Goal: Task Accomplishment & Management: Manage account settings

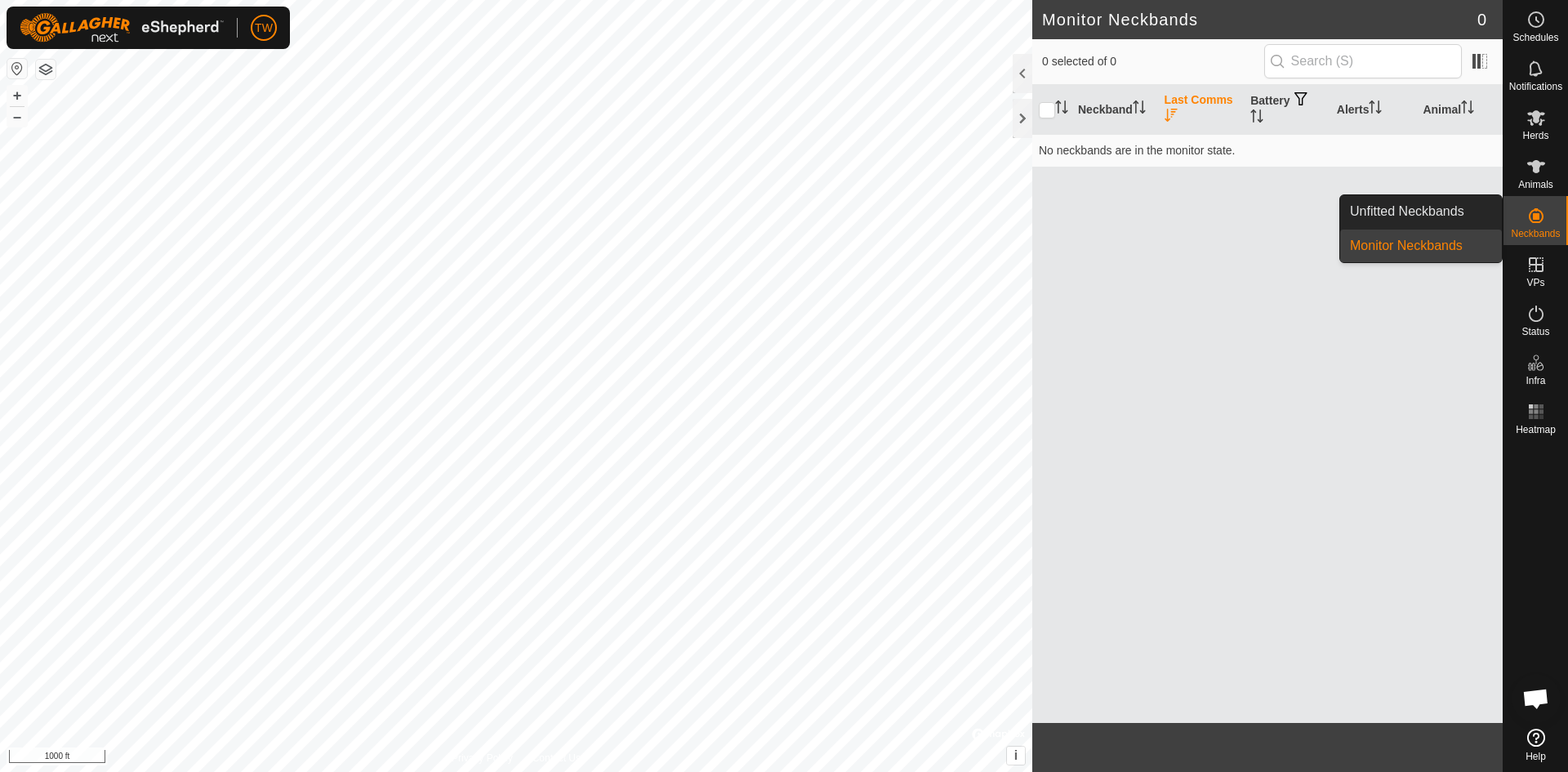
click at [1437, 242] on link "Monitor Neckbands" at bounding box center [1421, 246] width 162 height 33
click at [1403, 248] on link "Monitor Neckbands" at bounding box center [1421, 246] width 162 height 33
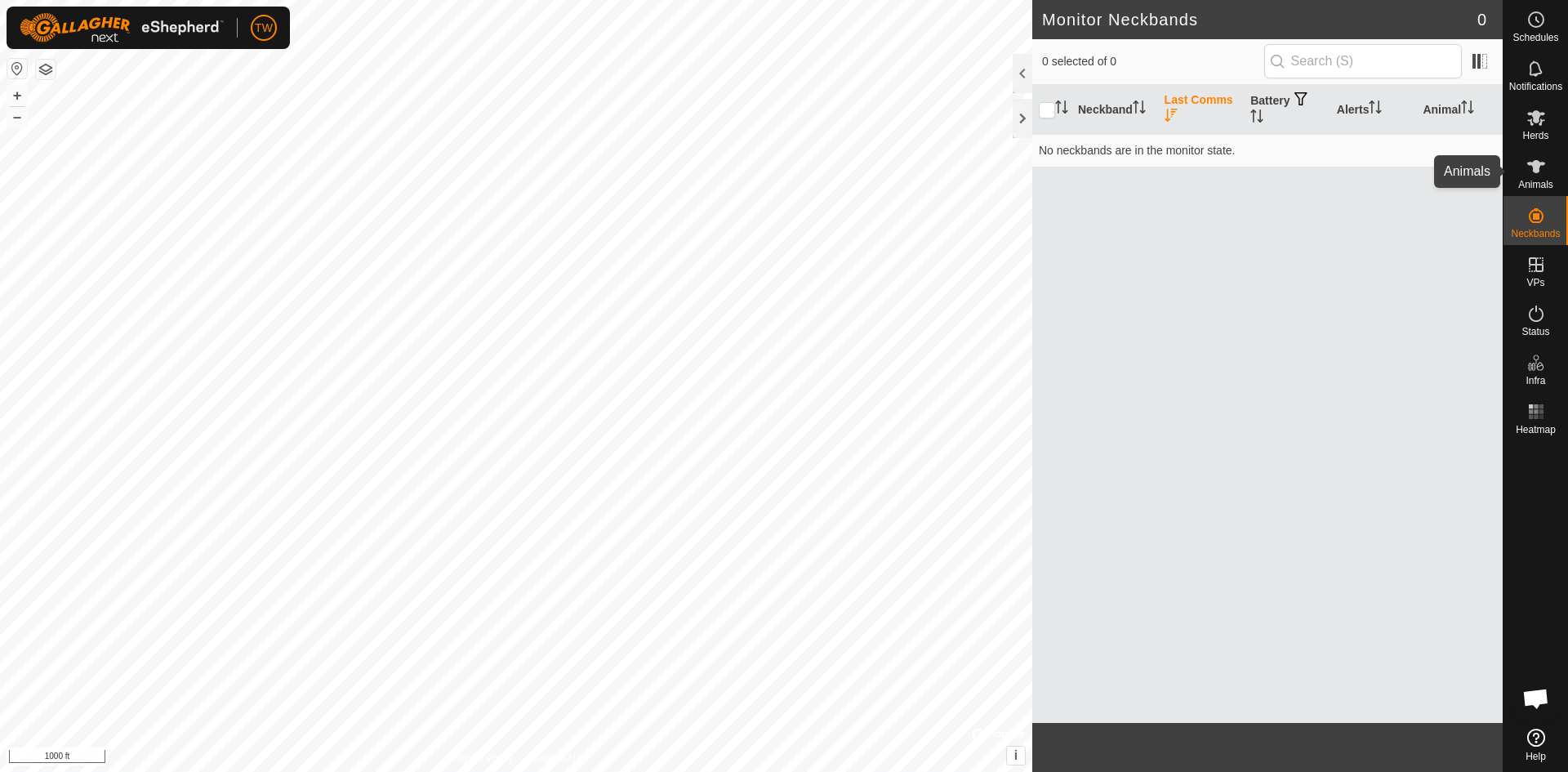
click at [1535, 178] on es-animals-svg-icon at bounding box center [1537, 166] width 30 height 26
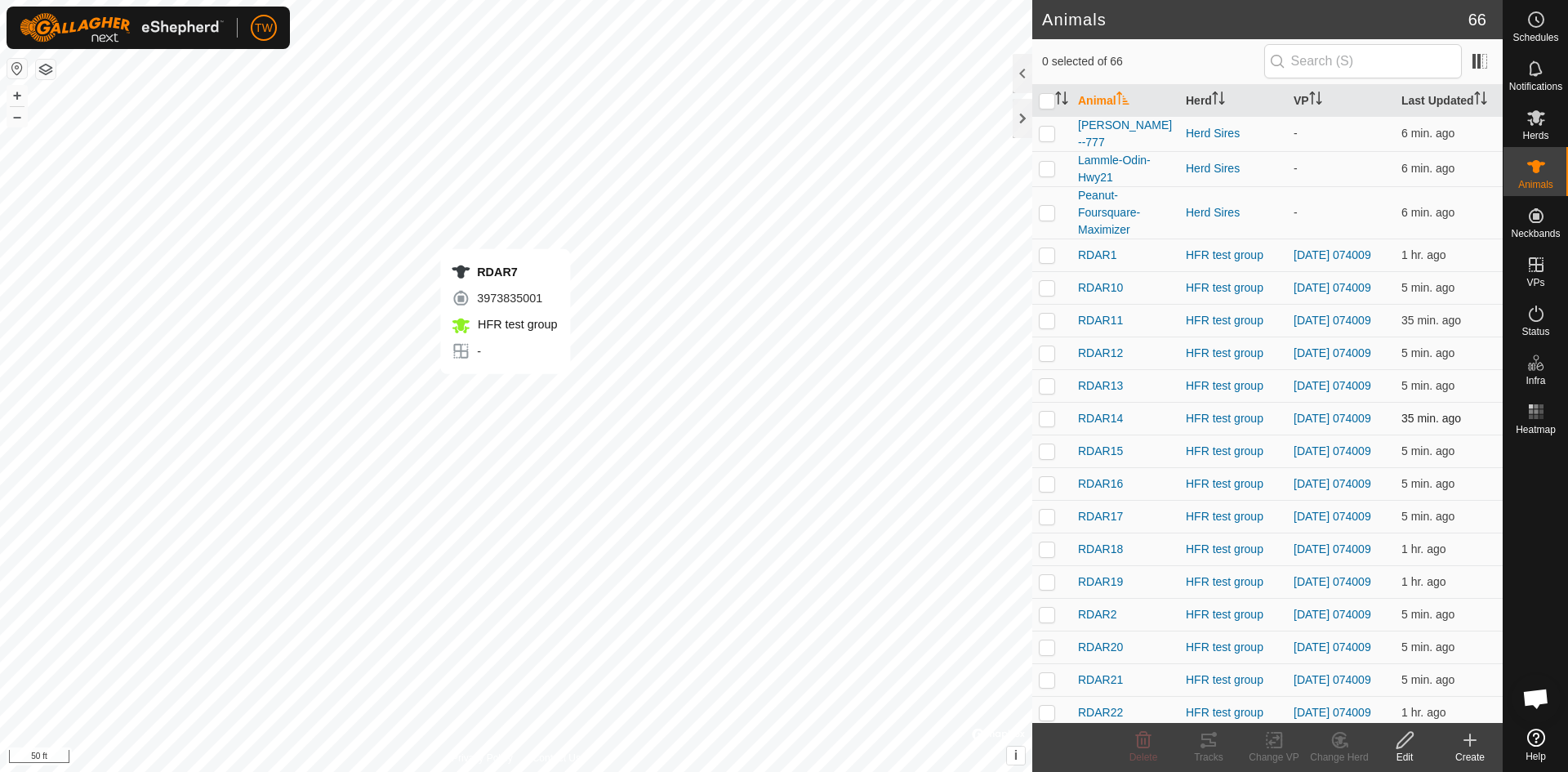
checkbox input "true"
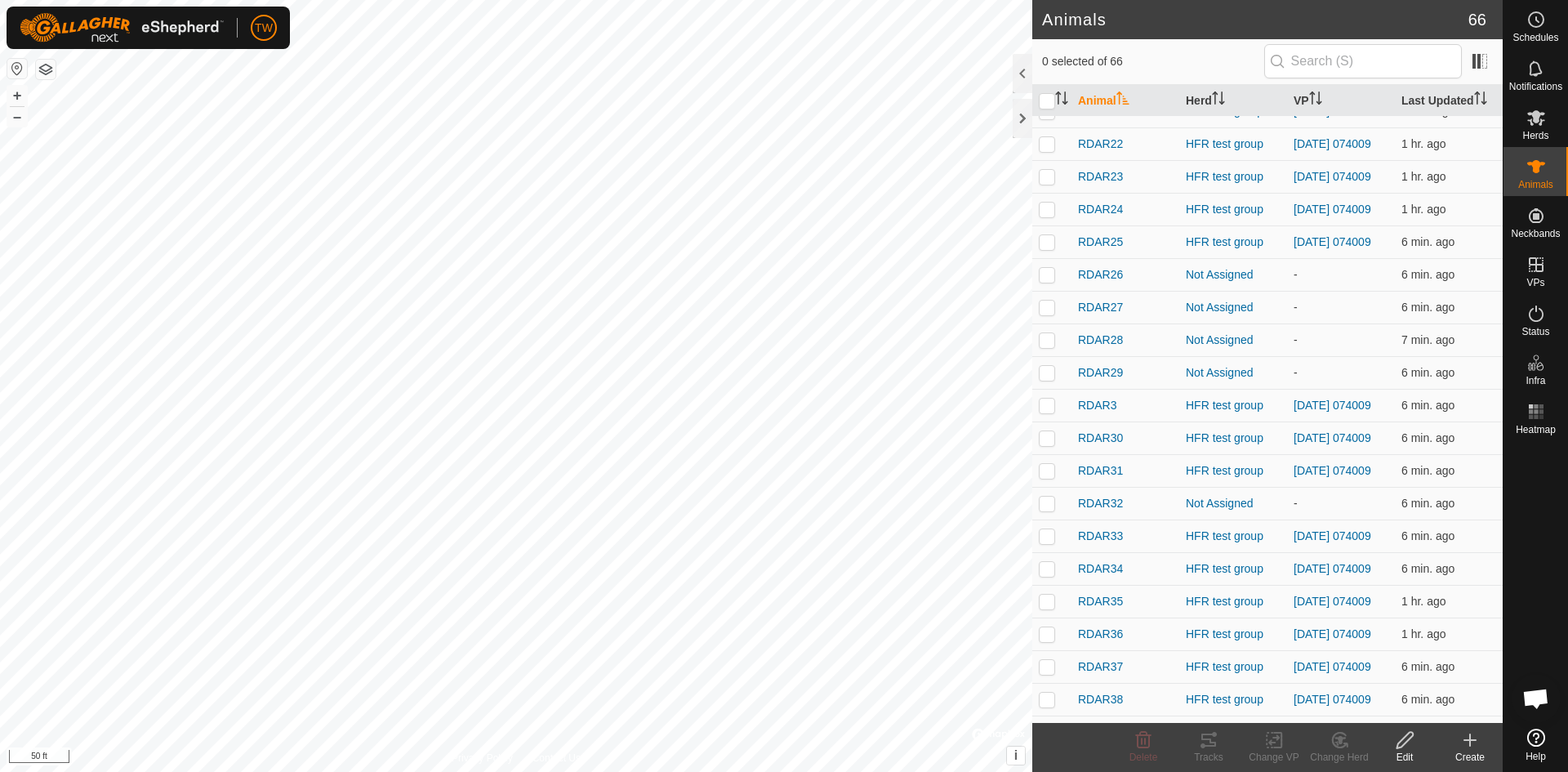
scroll to position [569, 0]
click at [1218, 315] on div "Not Assigned" at bounding box center [1233, 307] width 95 height 17
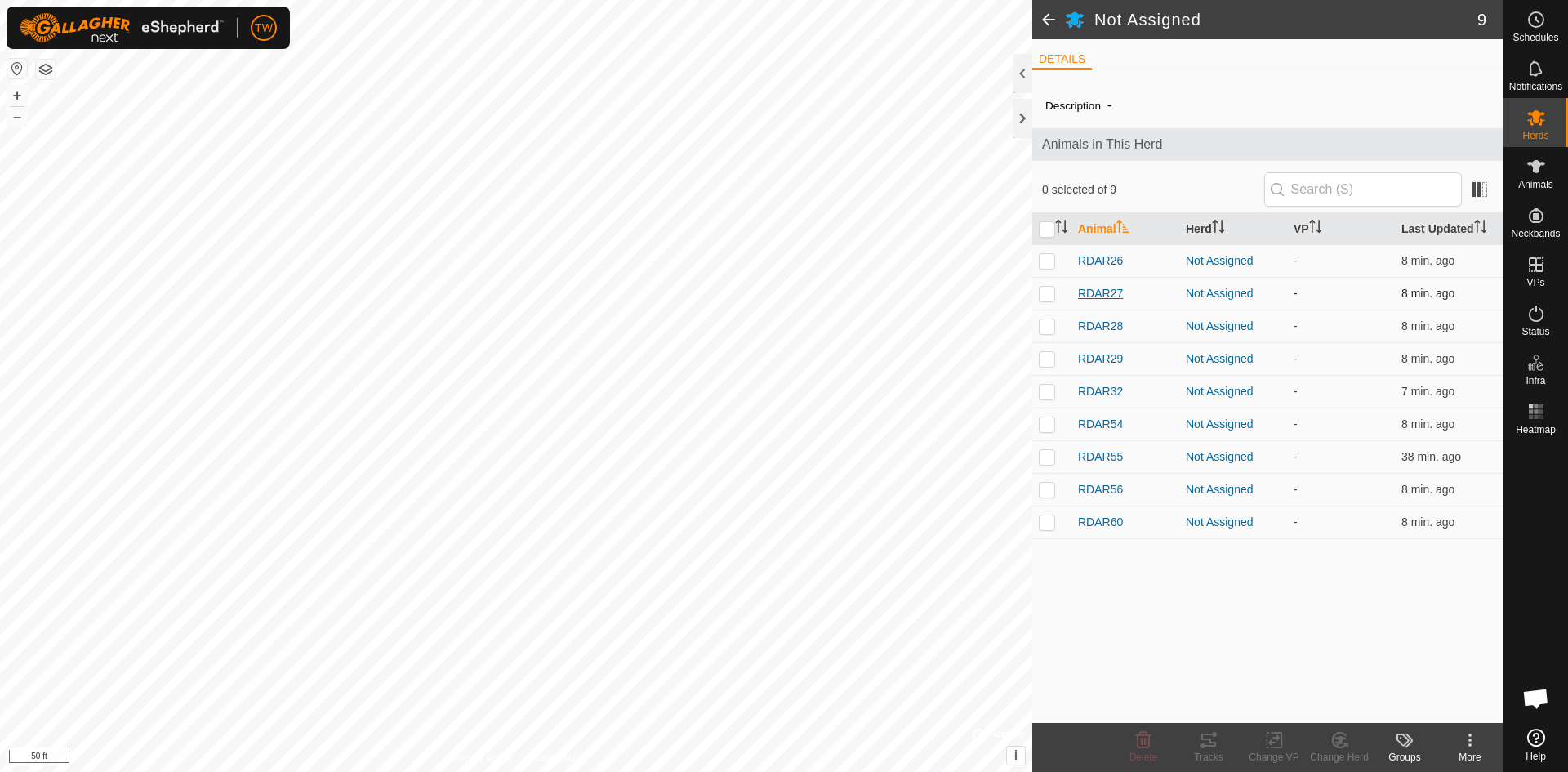
click at [1094, 285] on span "RDAR27" at bounding box center [1101, 294] width 45 height 17
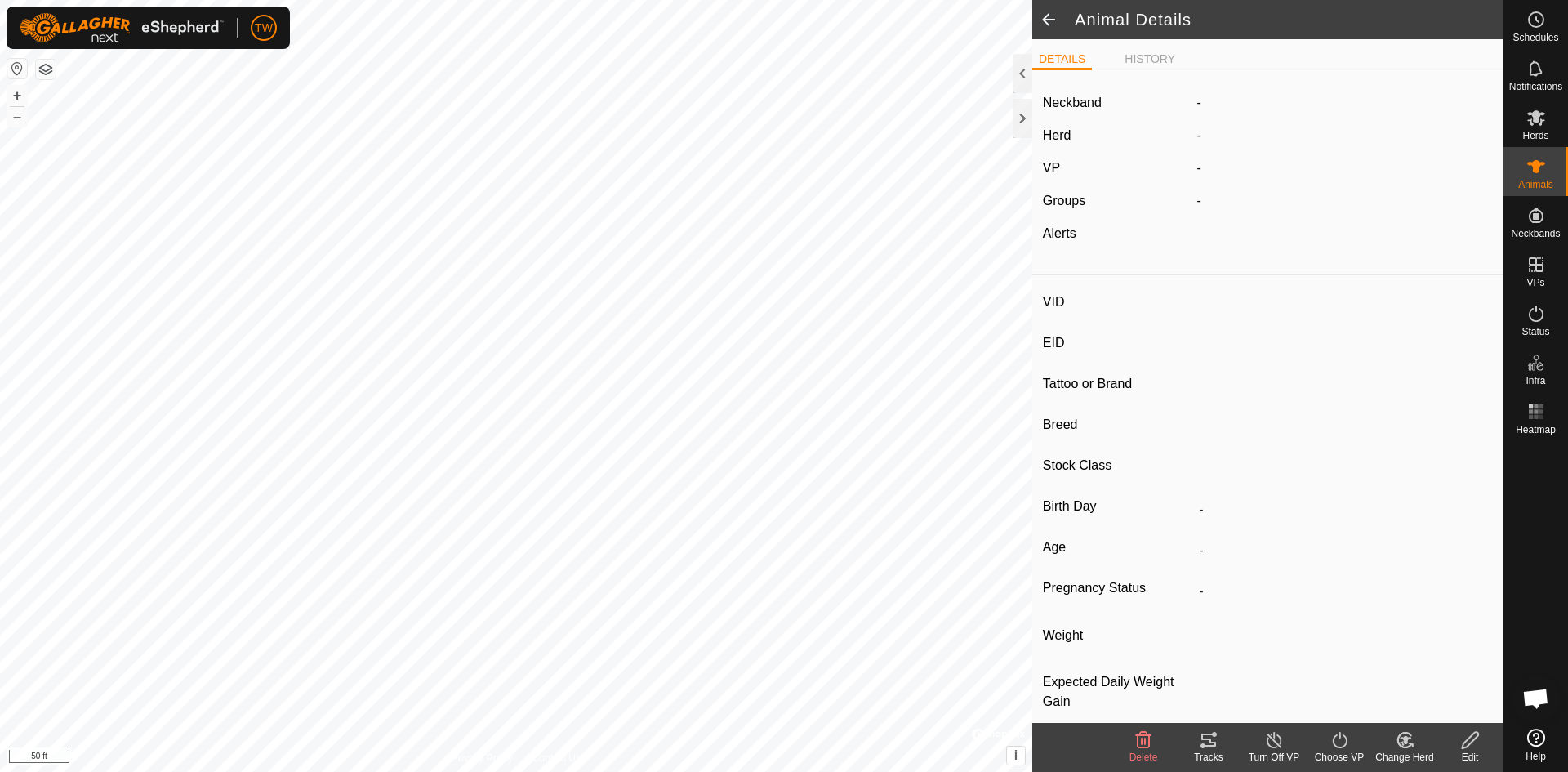
type input "RDAR27"
type input "-"
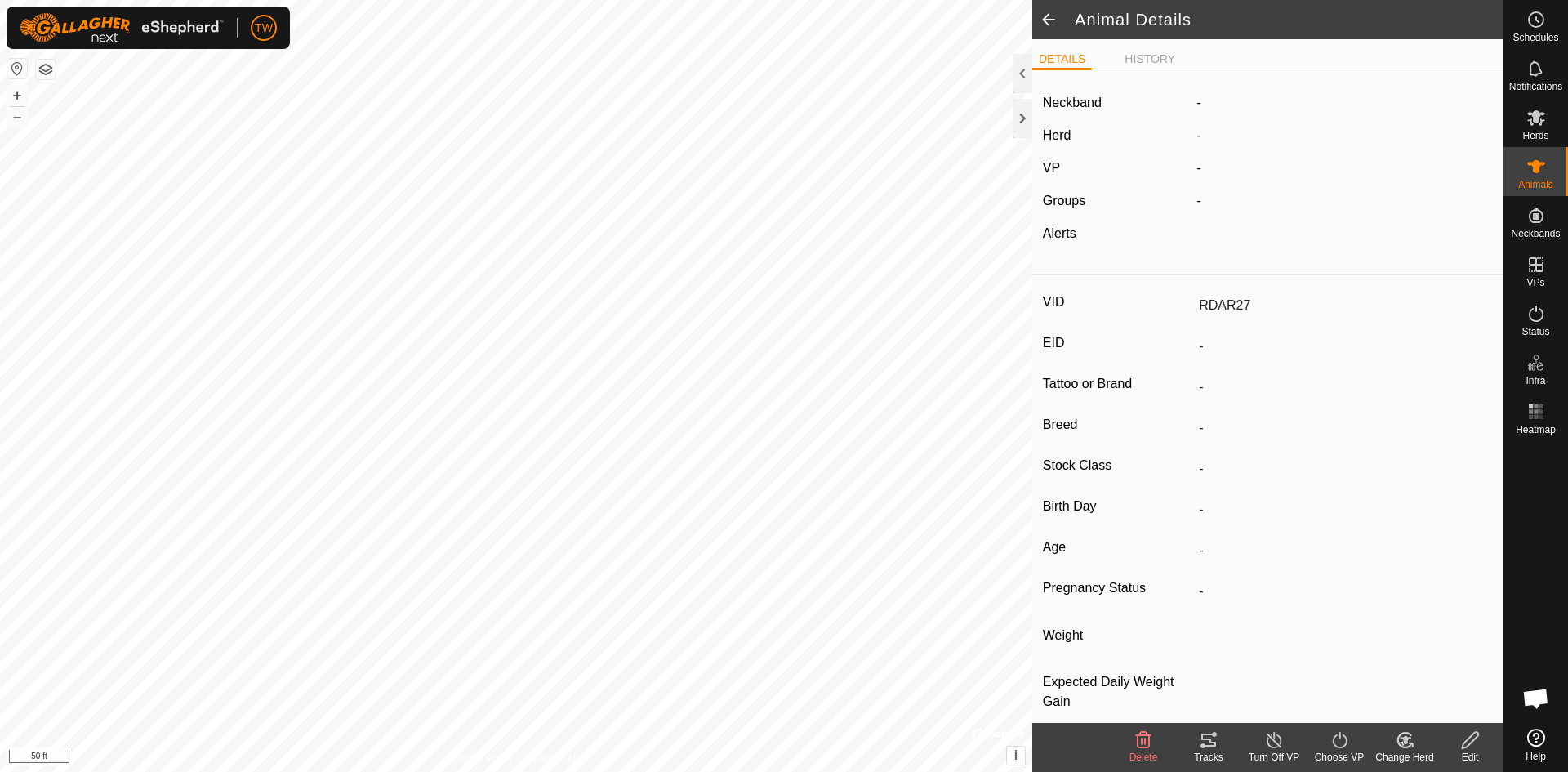
type input "-"
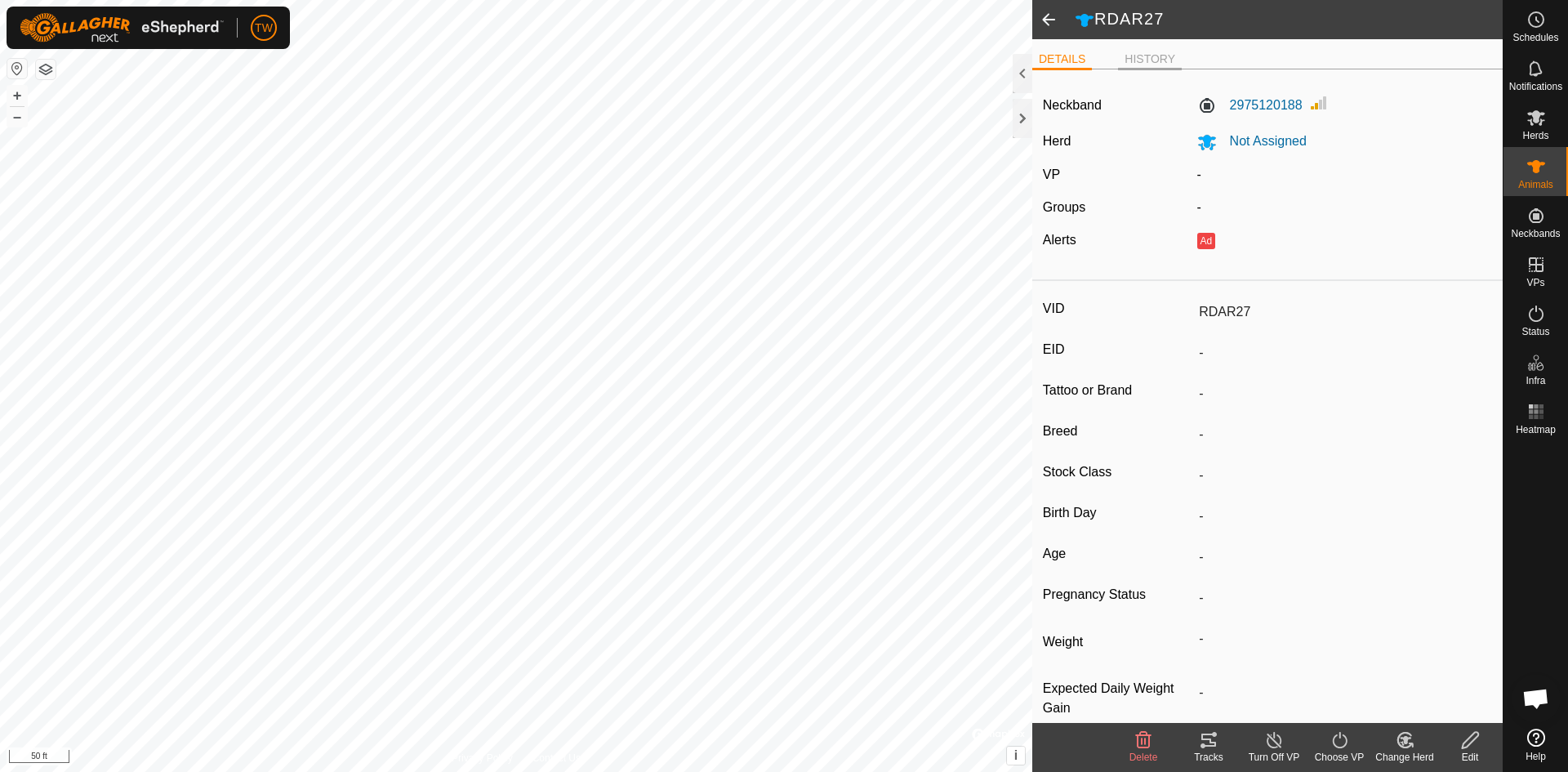
click at [1152, 54] on li "HISTORY" at bounding box center [1149, 60] width 64 height 20
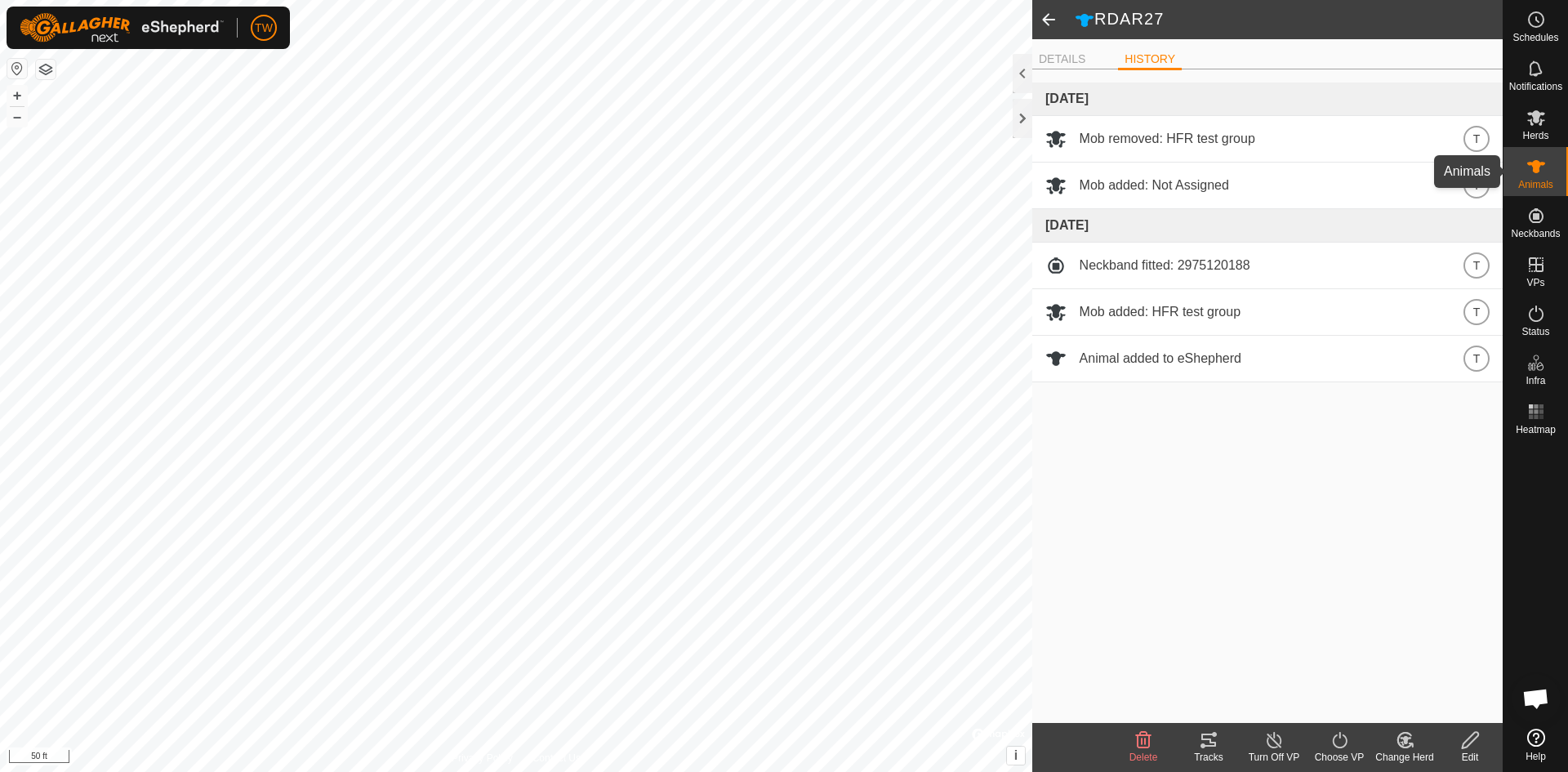
click at [1528, 171] on icon at bounding box center [1536, 166] width 20 height 20
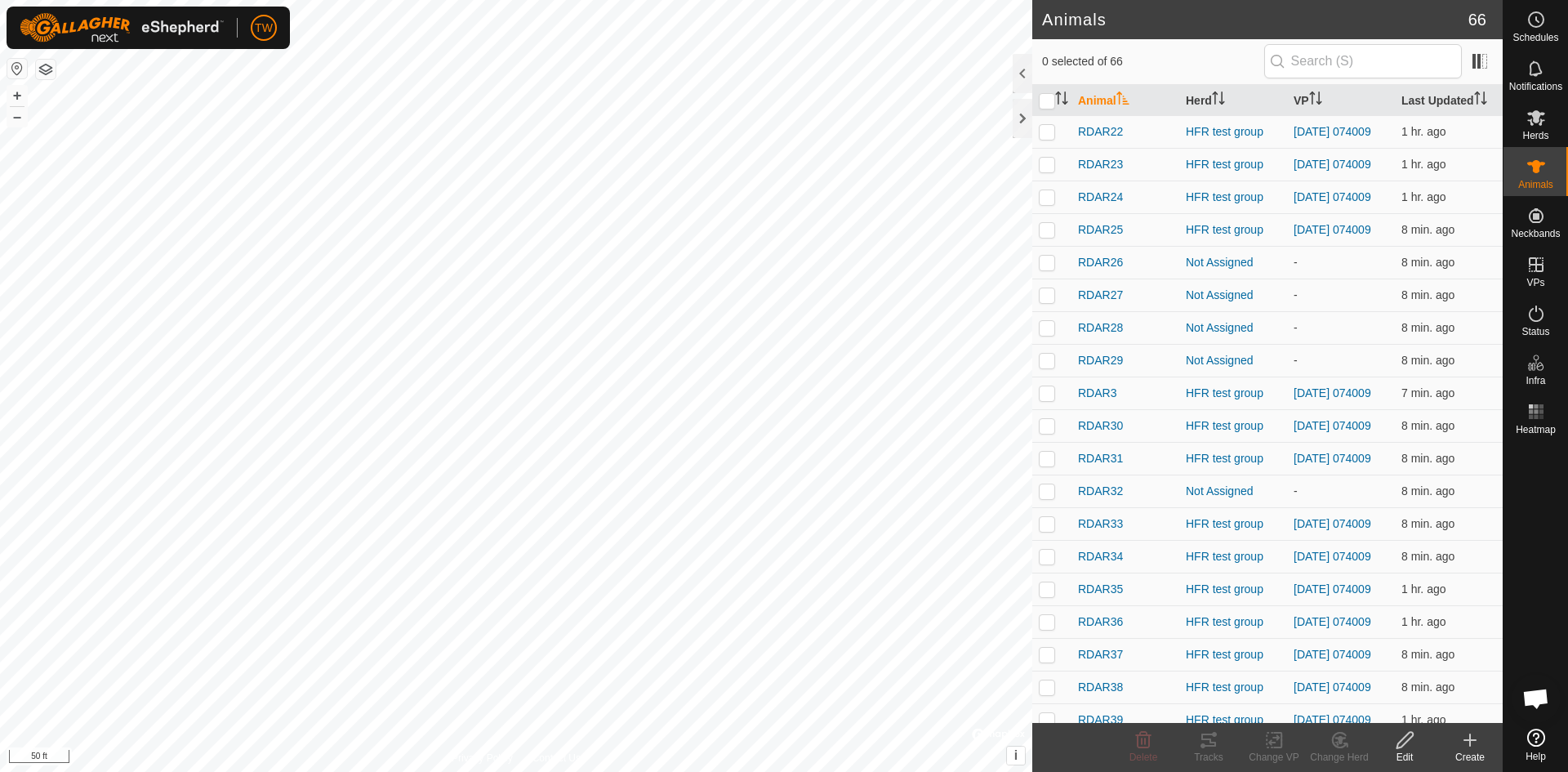
scroll to position [581, 0]
click at [1048, 300] on p-checkbox at bounding box center [1047, 293] width 17 height 13
checkbox input "true"
click at [1339, 742] on icon at bounding box center [1340, 740] width 11 height 8
click at [1364, 678] on link "Choose Herd..." at bounding box center [1389, 670] width 162 height 33
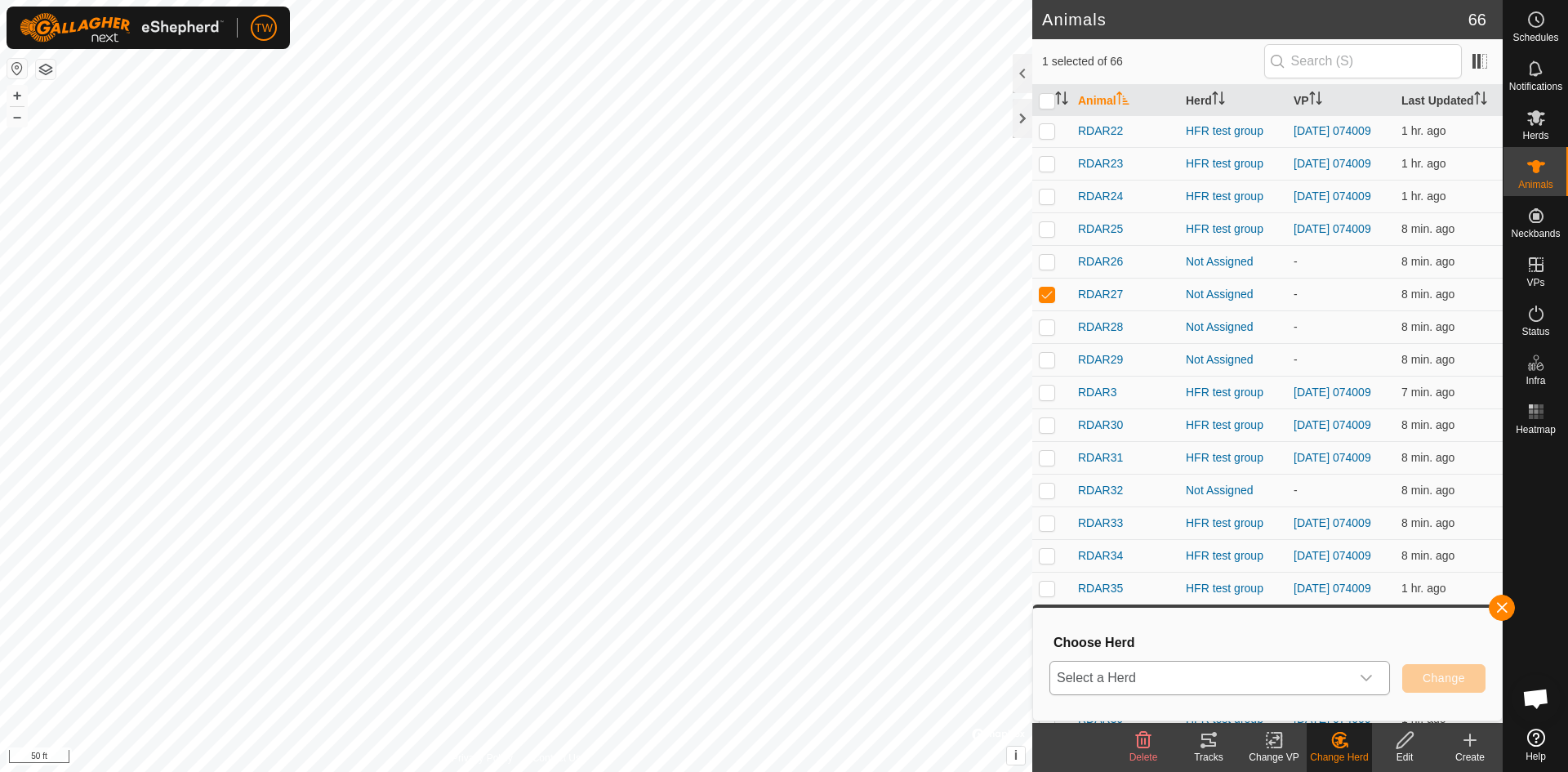
click at [1365, 672] on icon "dropdown trigger" at bounding box center [1366, 678] width 13 height 13
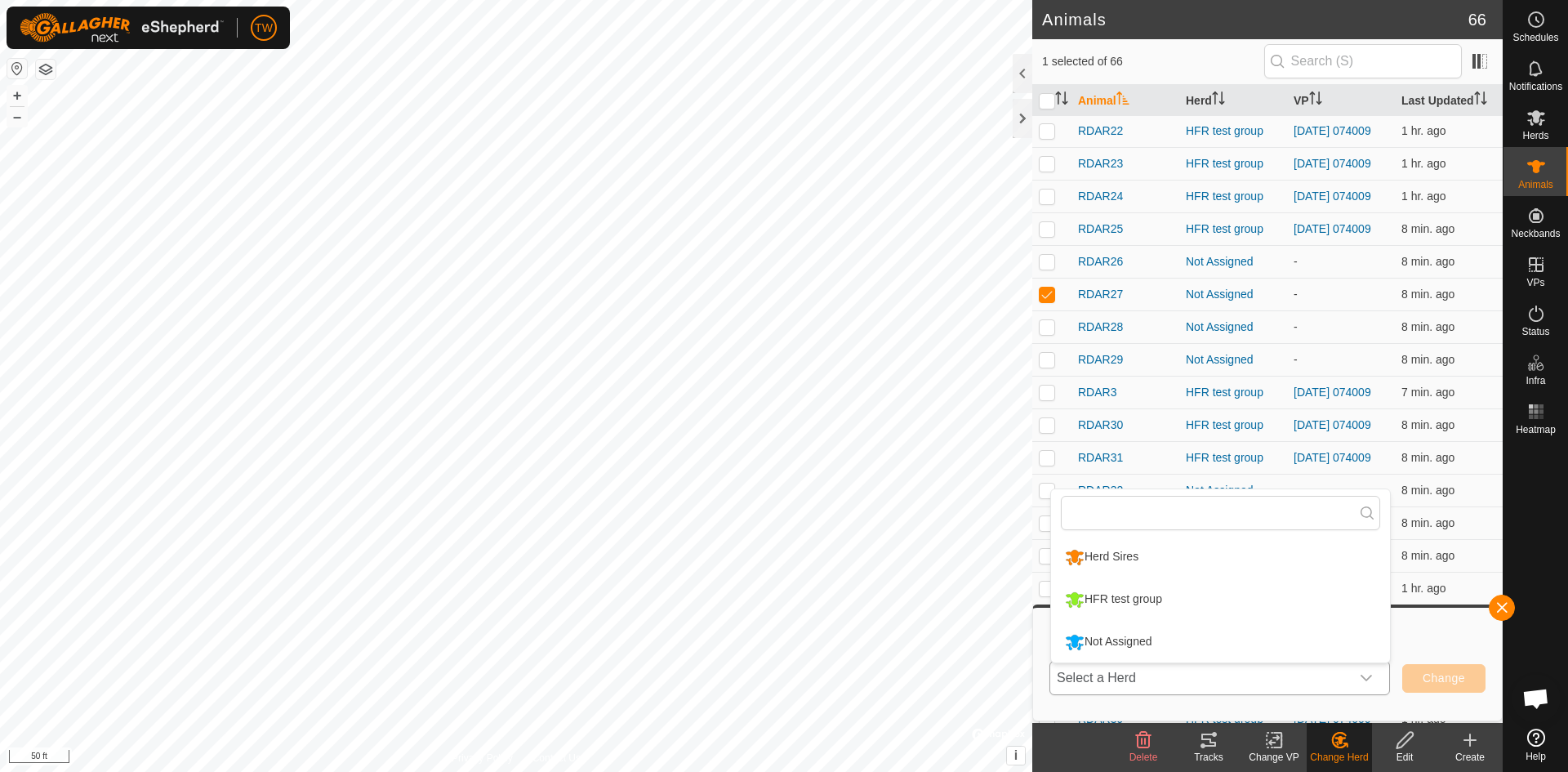
click at [1315, 591] on li "HFR test group" at bounding box center [1221, 600] width 339 height 41
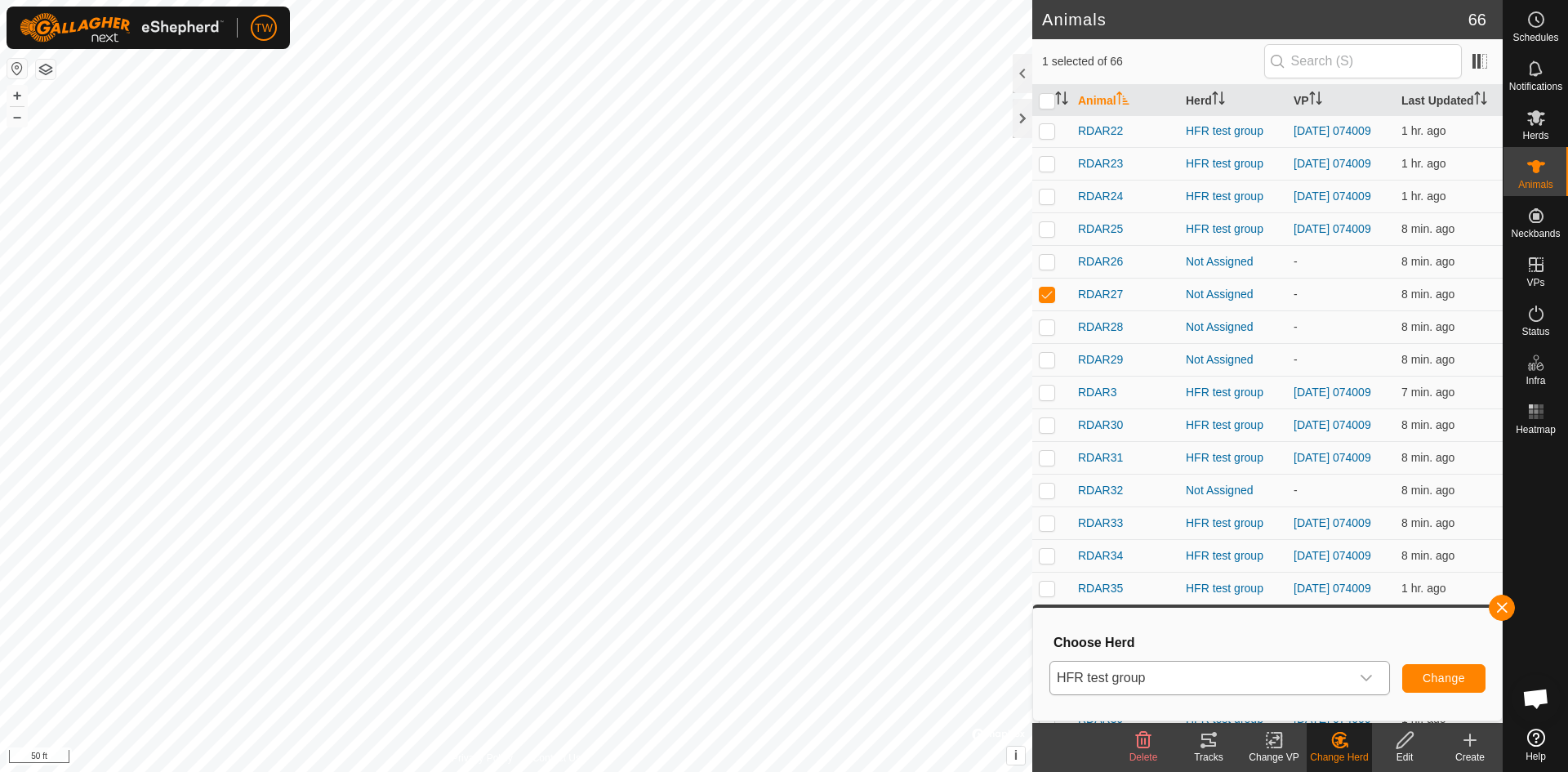
click at [1277, 739] on icon at bounding box center [1274, 741] width 11 height 10
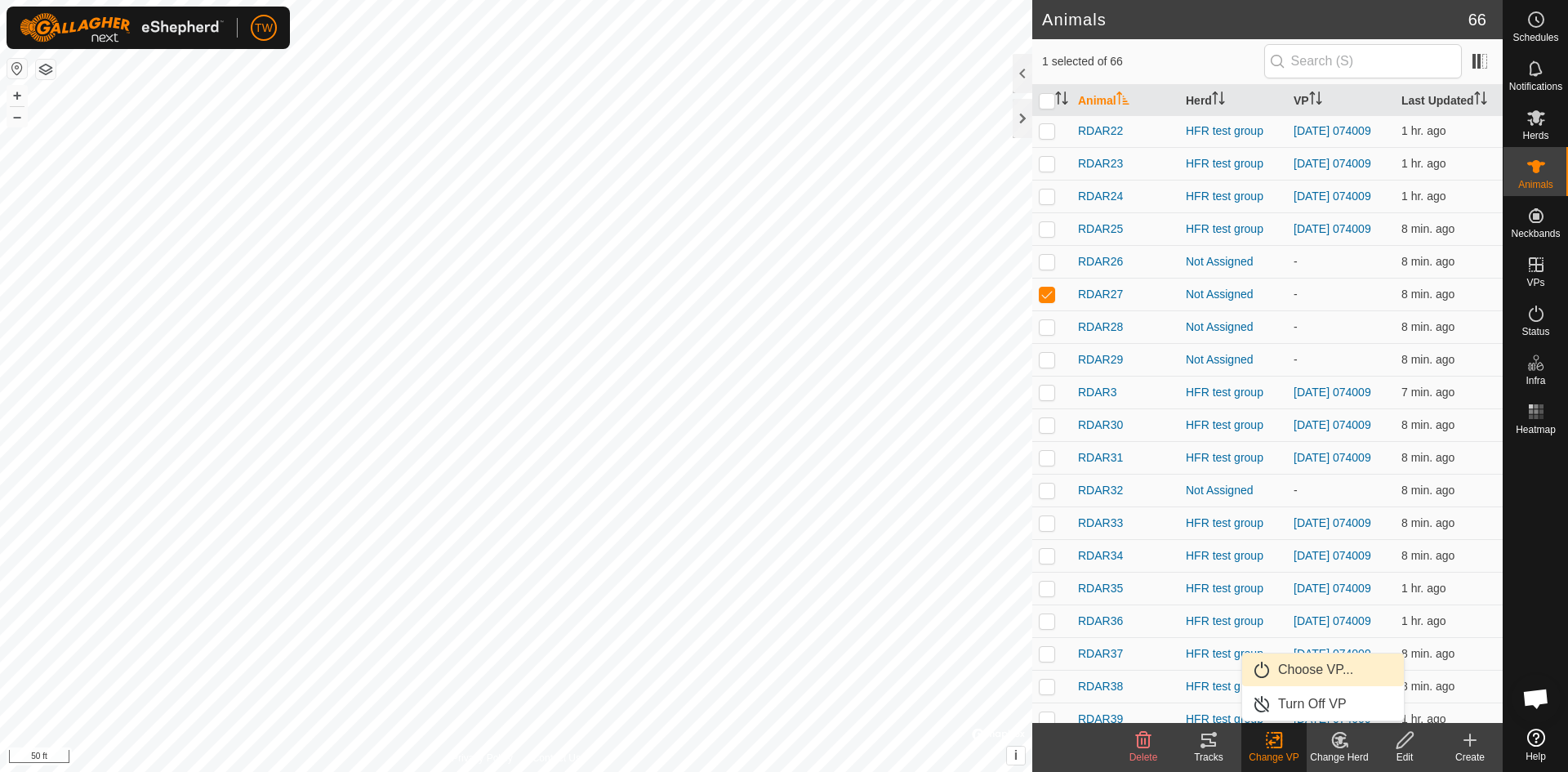
click at [1306, 666] on link "Choose VP..." at bounding box center [1323, 670] width 162 height 33
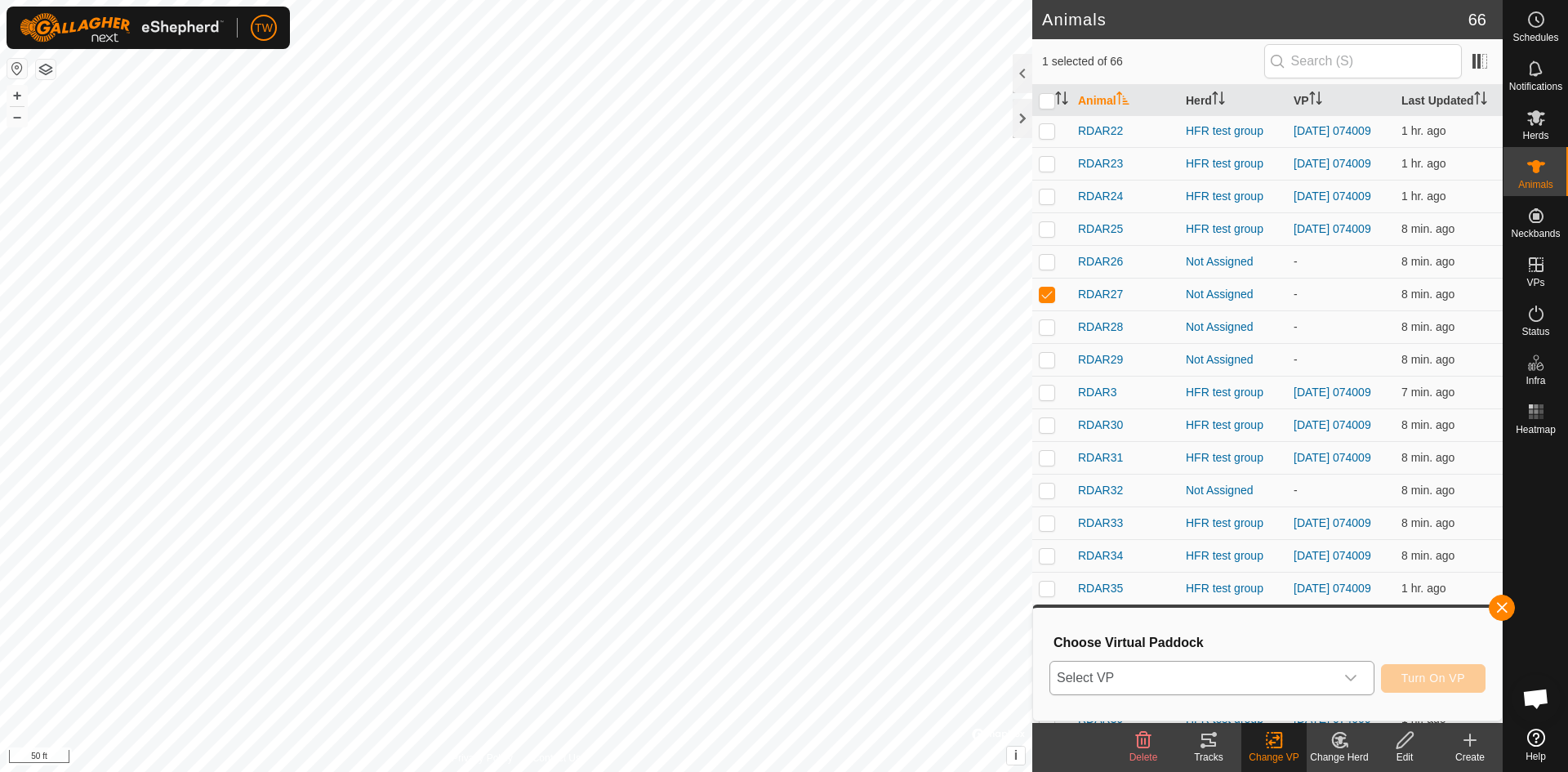
click at [1346, 675] on icon "dropdown trigger" at bounding box center [1350, 678] width 11 height 7
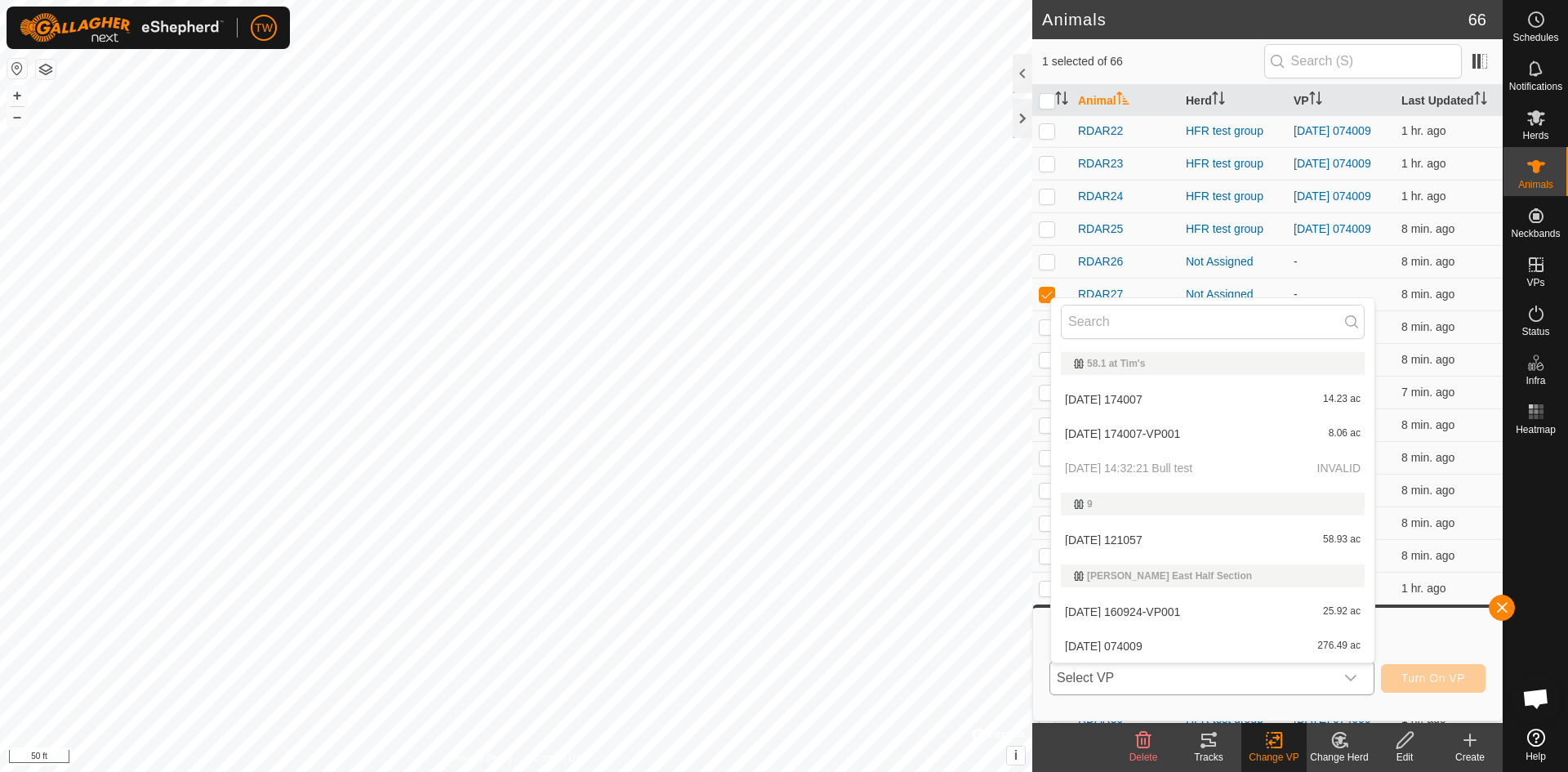
click at [1118, 646] on li "2025-10-14 074009 276.49 ac" at bounding box center [1213, 647] width 324 height 33
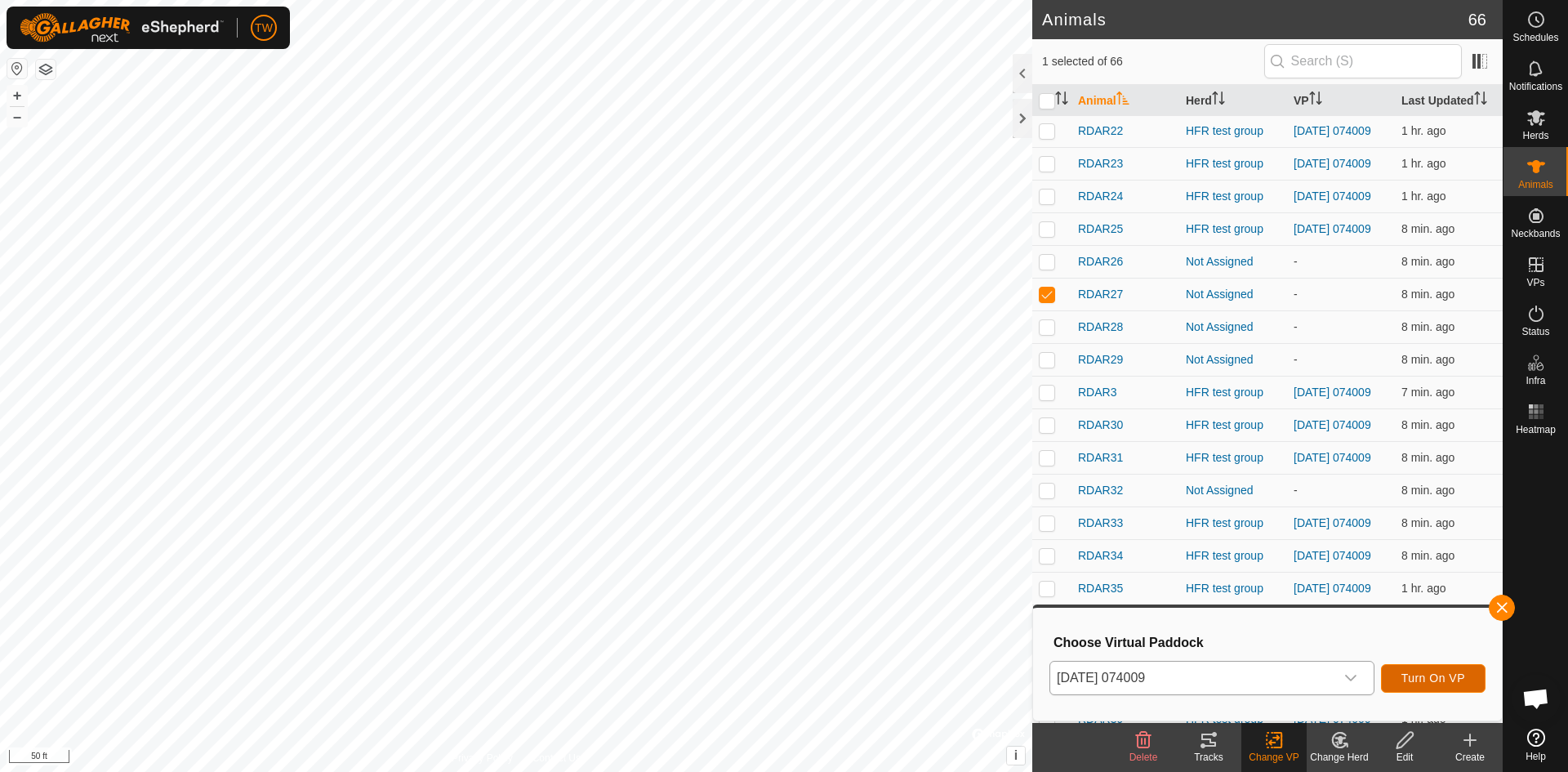
click at [1457, 673] on span "Turn On VP" at bounding box center [1433, 678] width 64 height 13
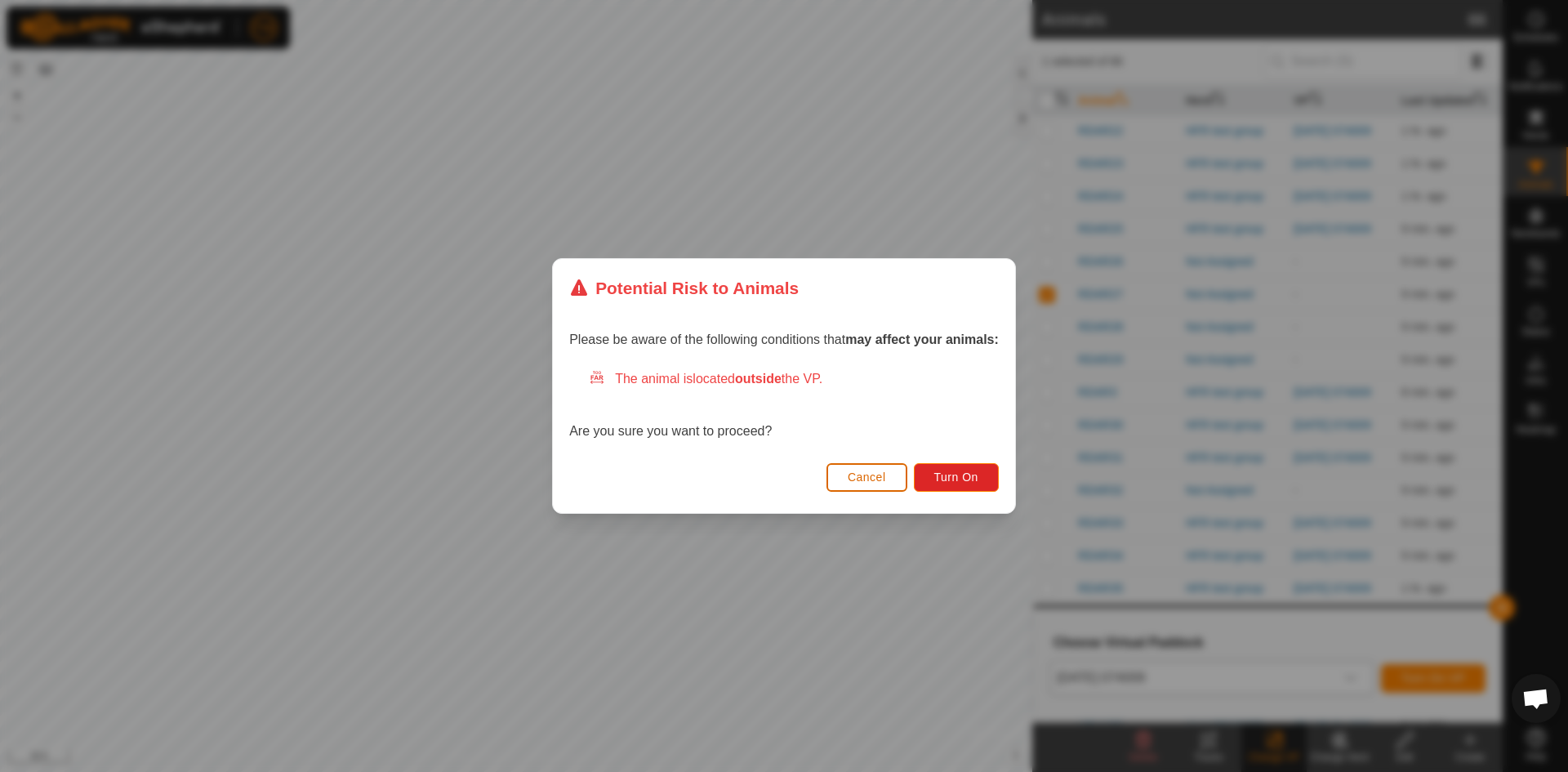
click at [871, 474] on span "Cancel" at bounding box center [867, 477] width 38 height 13
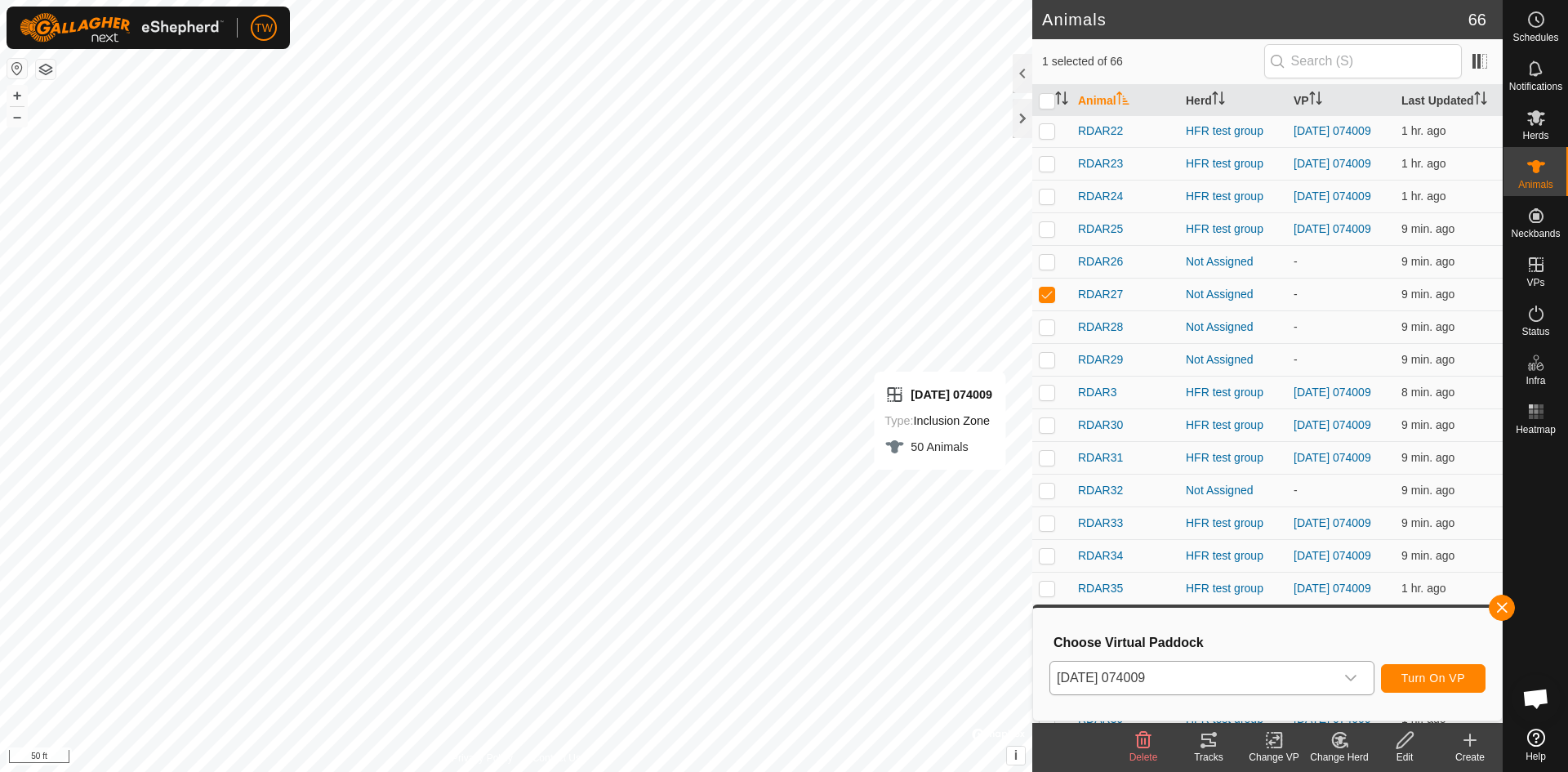
click at [1349, 674] on icon "dropdown trigger" at bounding box center [1350, 678] width 13 height 13
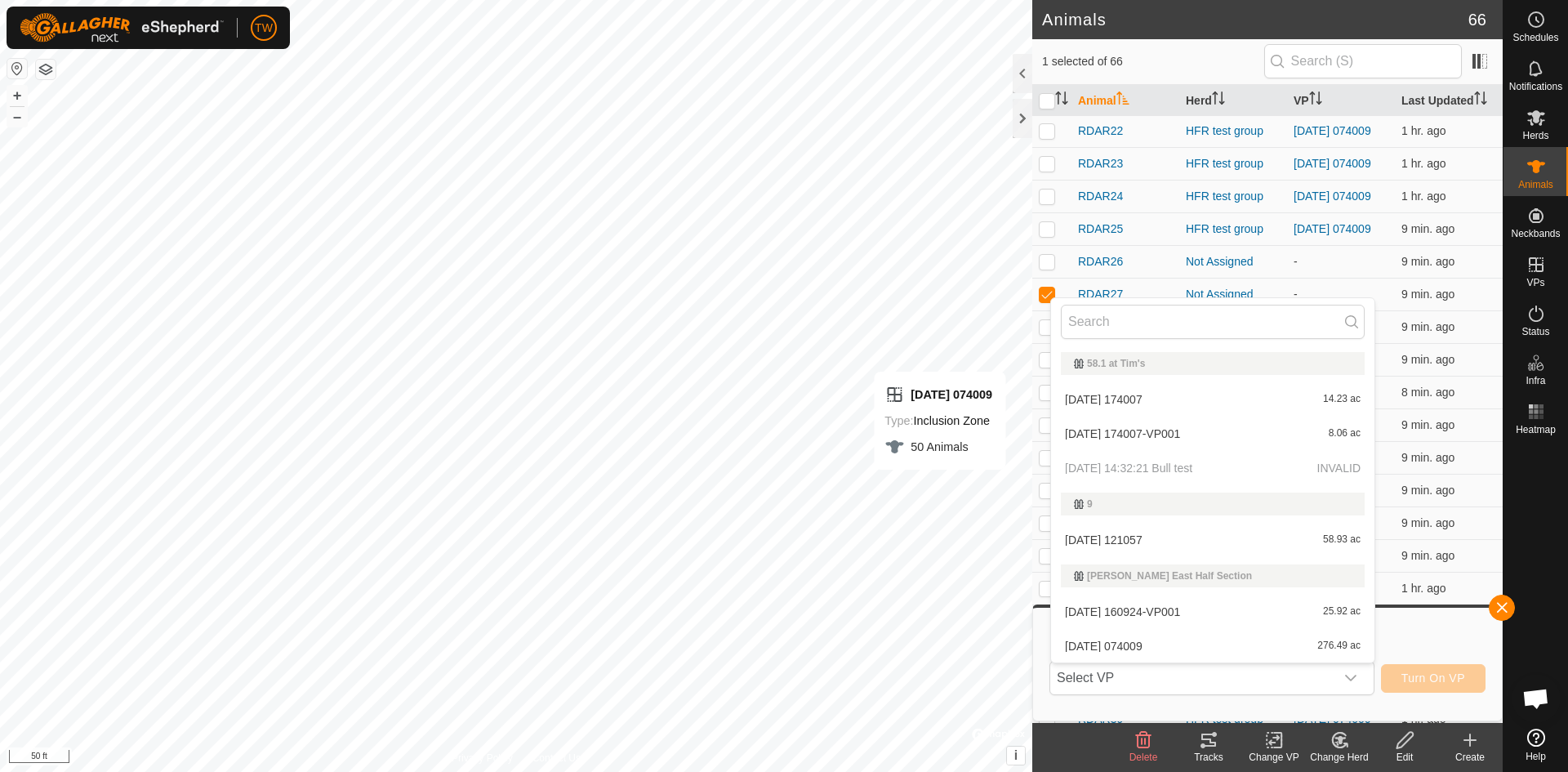
click at [1244, 642] on li "2025-10-14 074009 276.49 ac" at bounding box center [1213, 647] width 324 height 33
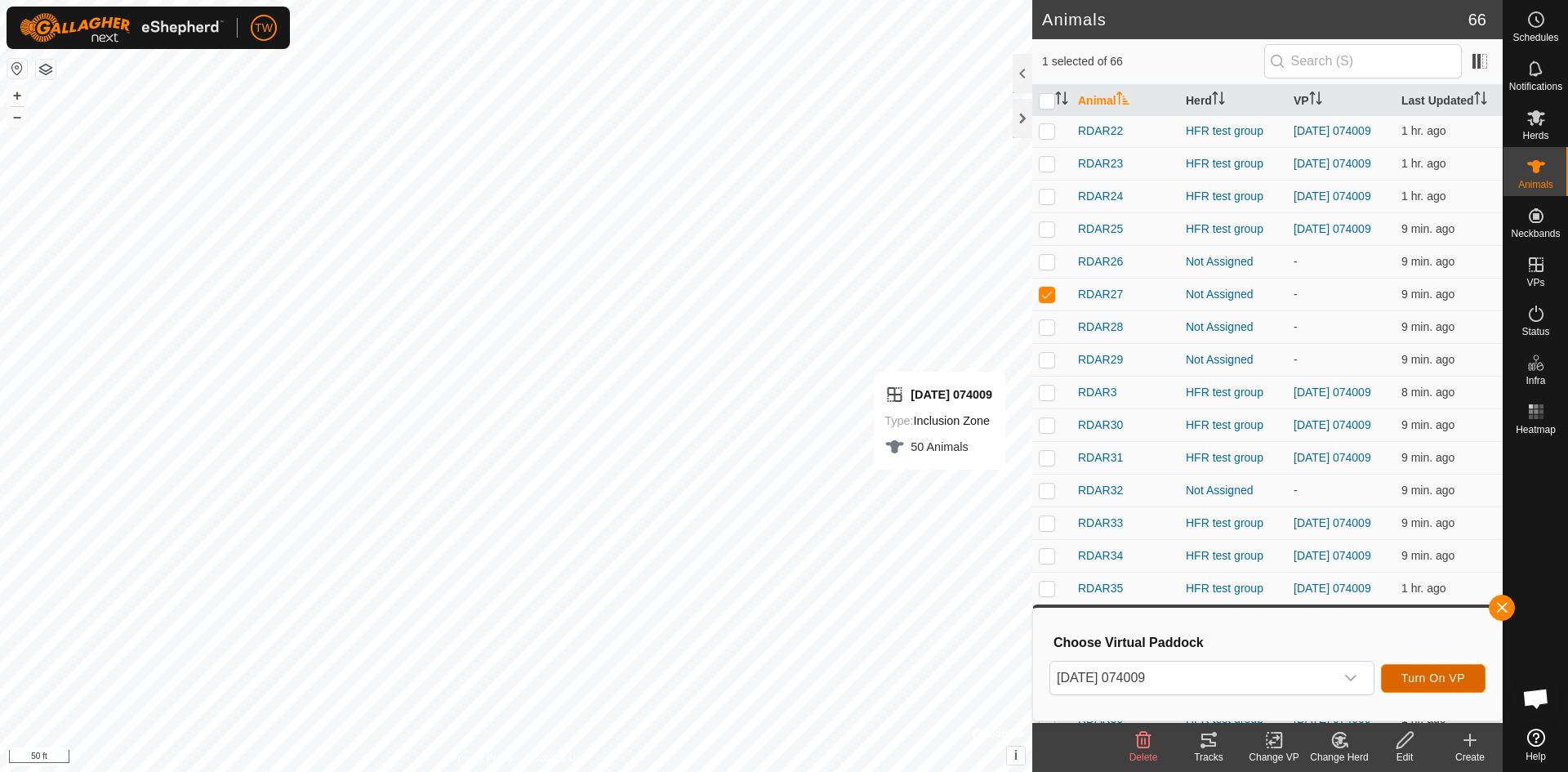
click at [1430, 681] on span "Turn On VP" at bounding box center [1433, 678] width 64 height 13
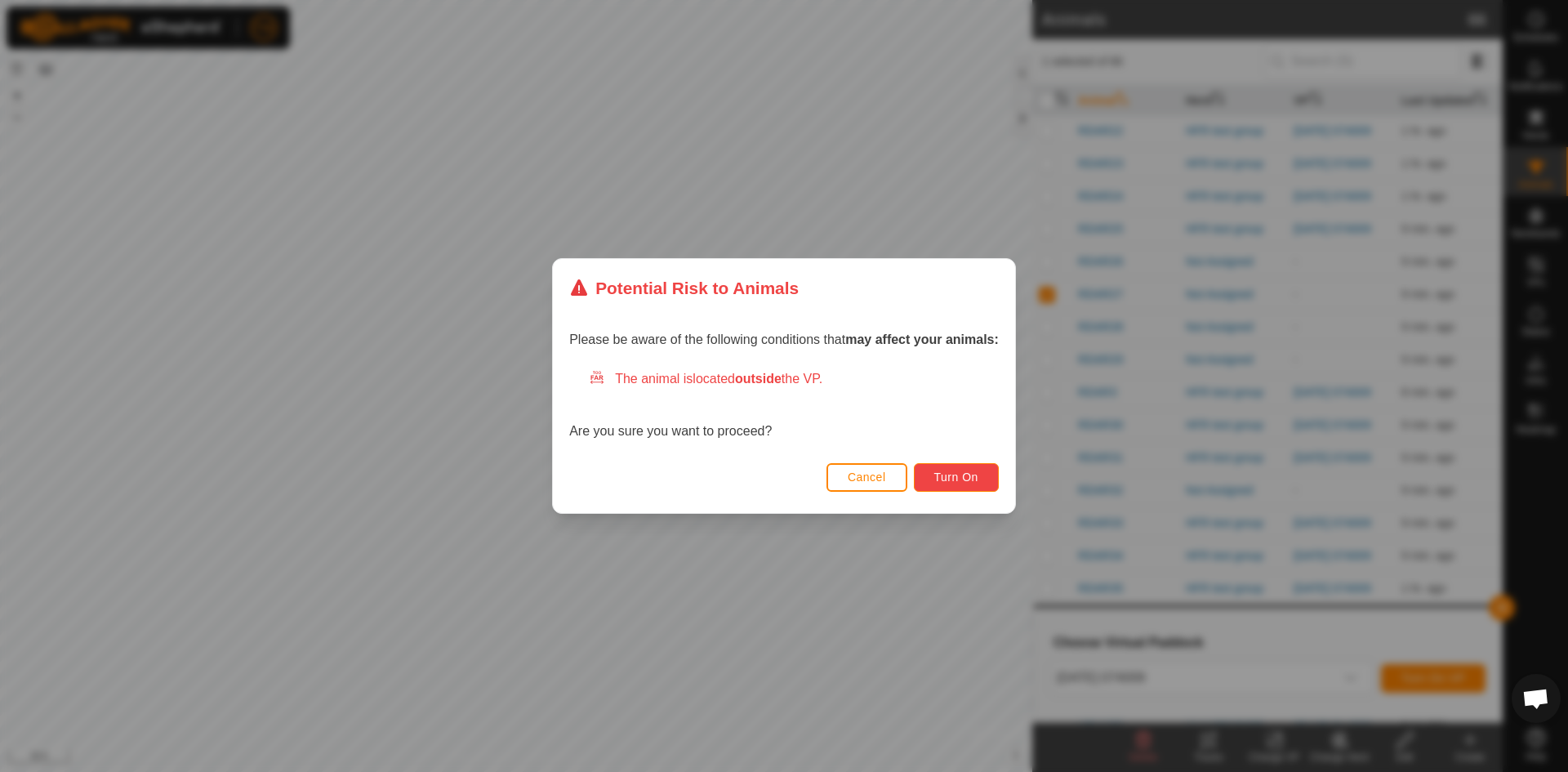
click at [968, 479] on span "Turn On" at bounding box center [956, 477] width 44 height 13
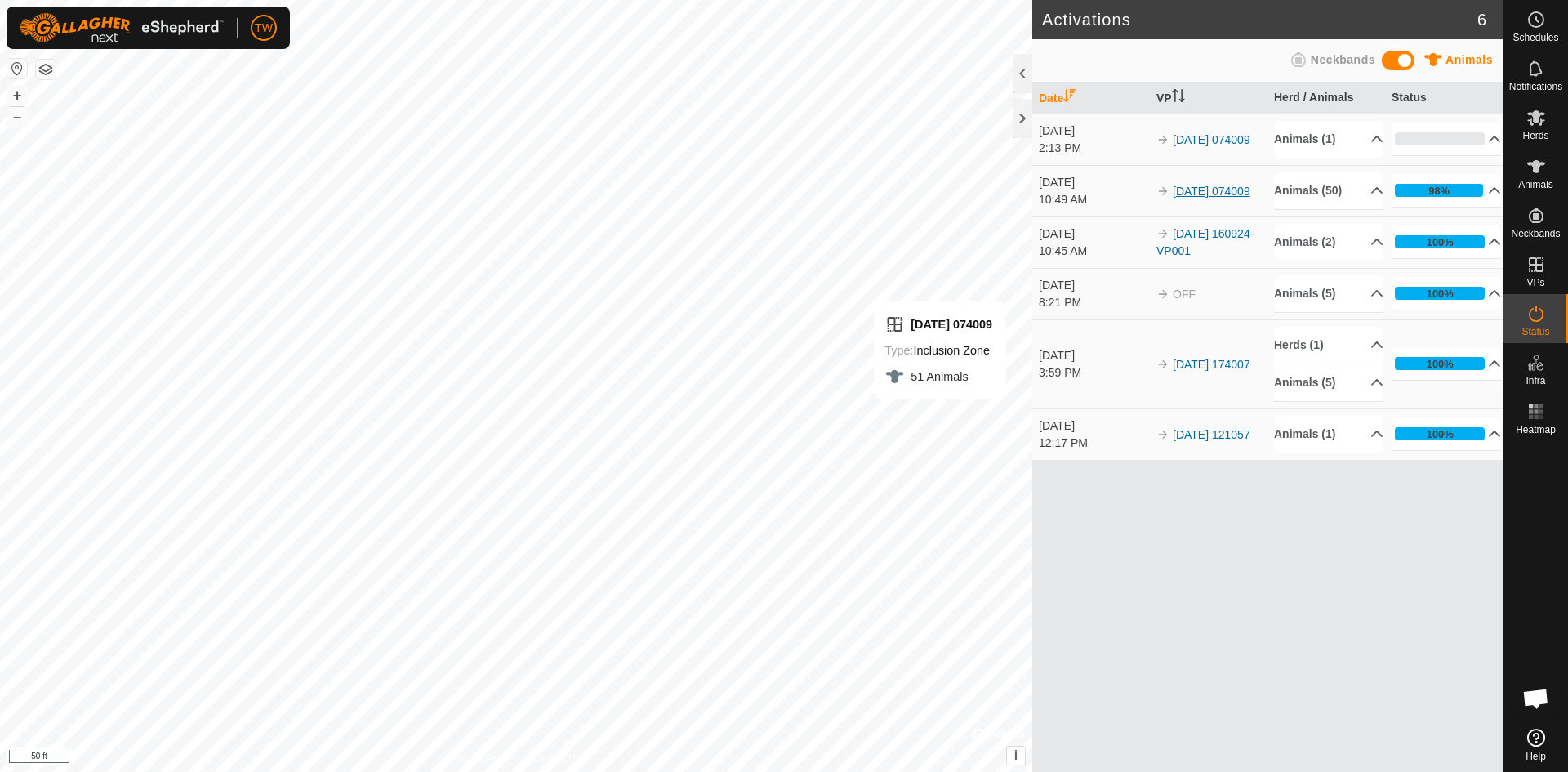
click at [1193, 185] on link "[DATE] 074009" at bounding box center [1211, 191] width 77 height 13
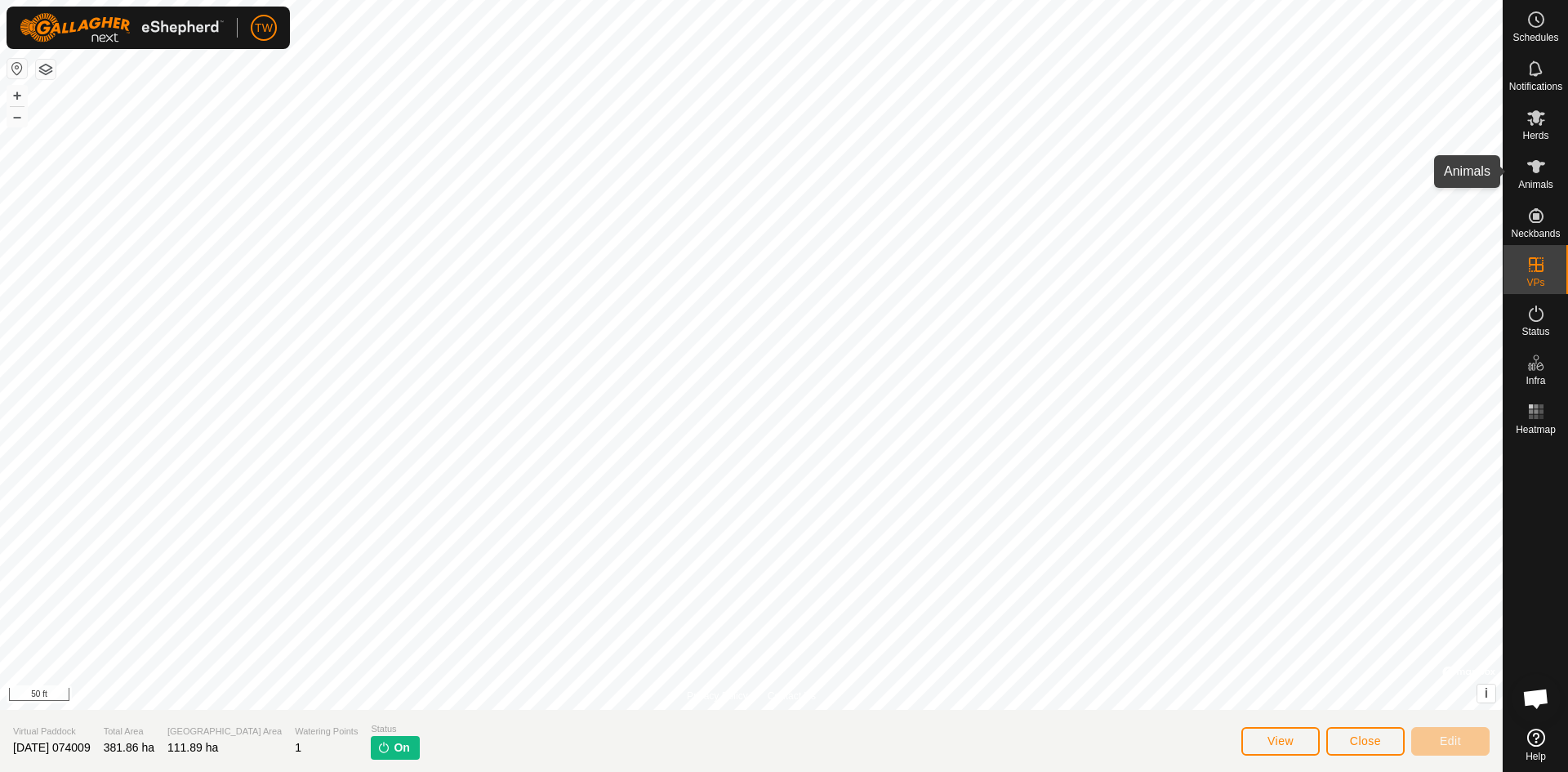
click at [1531, 164] on icon at bounding box center [1536, 166] width 18 height 13
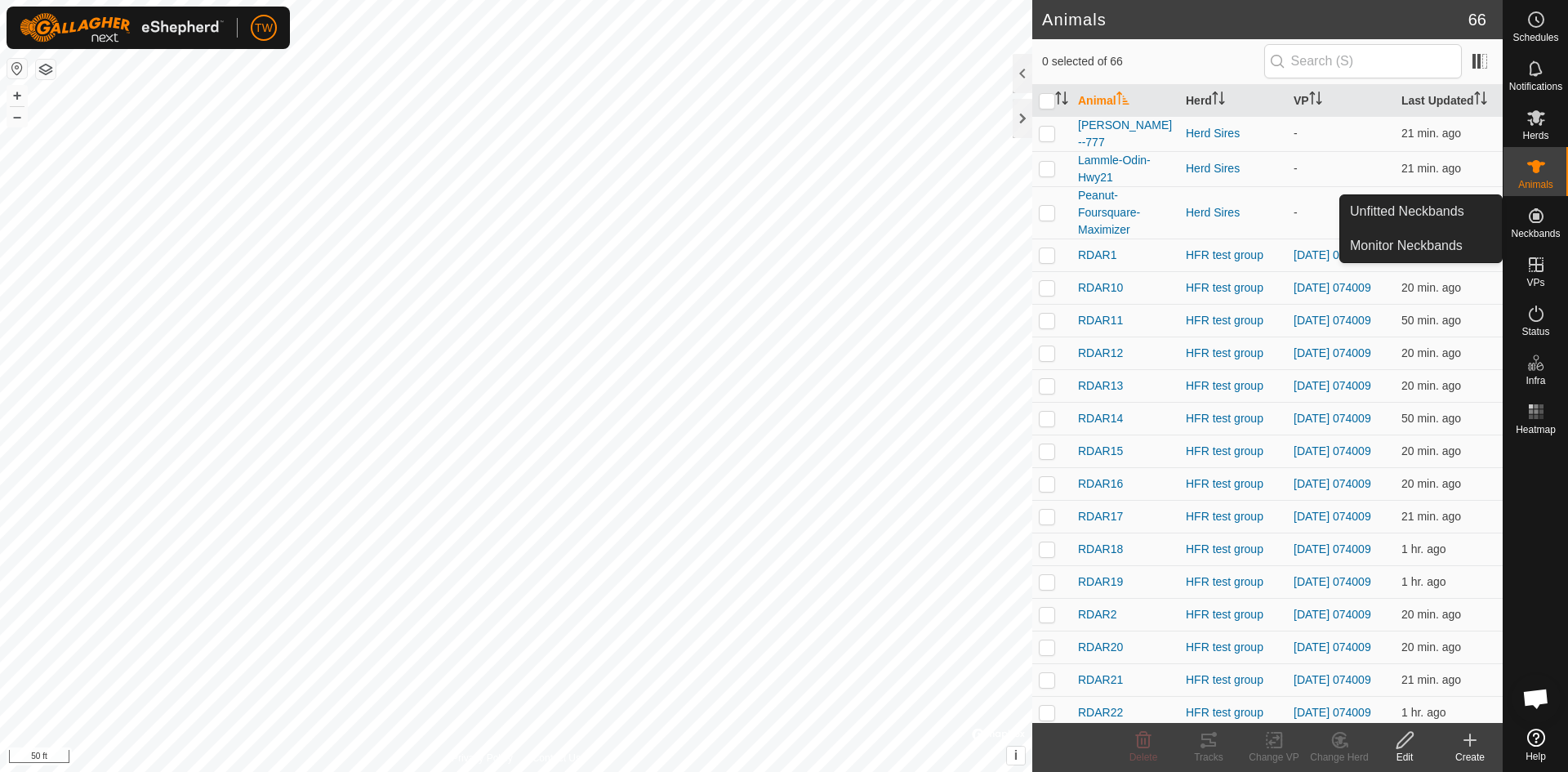
click at [1534, 211] on icon at bounding box center [1536, 215] width 15 height 15
click at [1537, 218] on icon at bounding box center [1536, 215] width 15 height 15
click at [1449, 215] on link "Unfitted Neckbands" at bounding box center [1421, 211] width 162 height 33
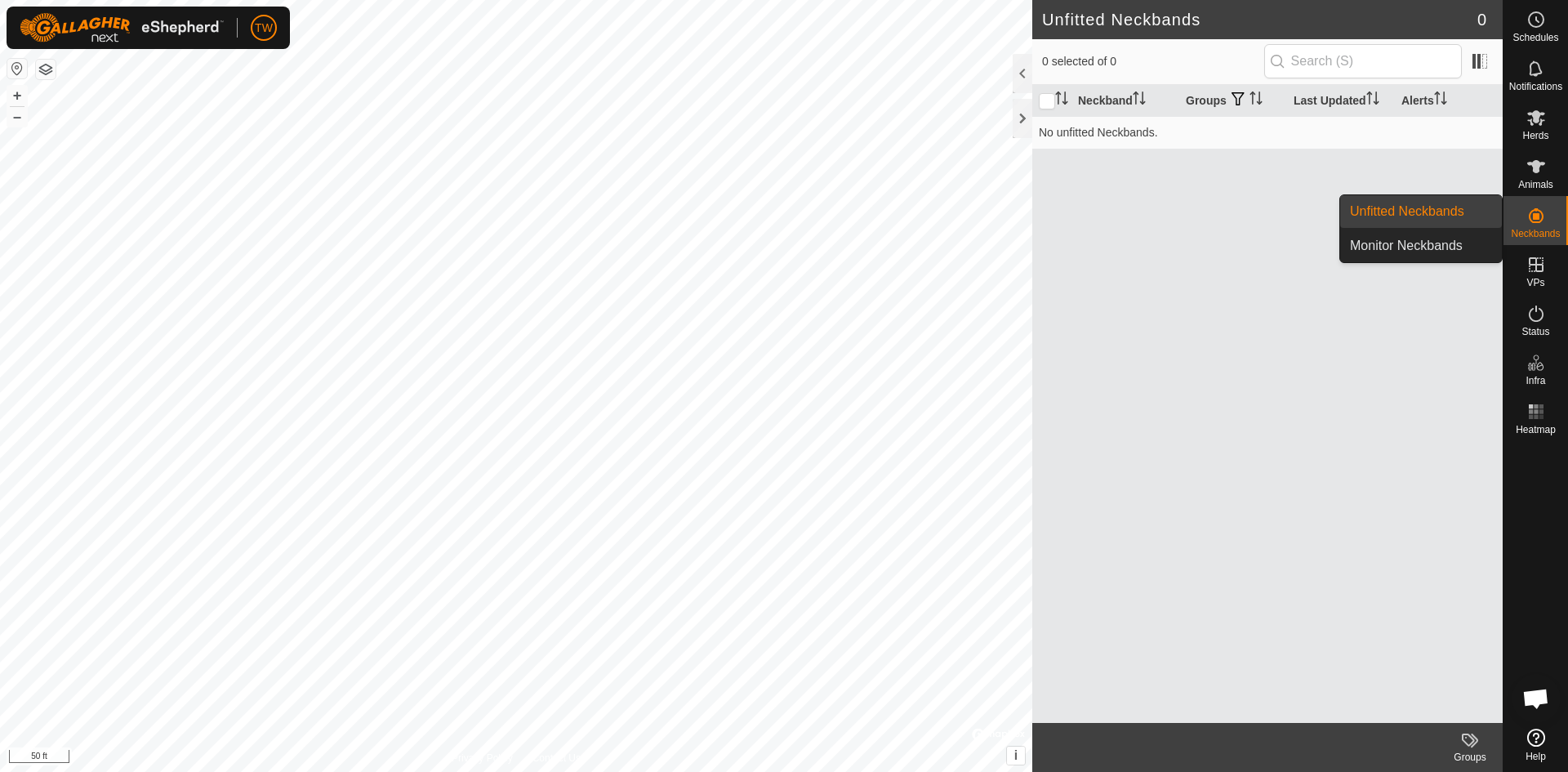
click at [1424, 213] on link "Unfitted Neckbands" at bounding box center [1421, 211] width 162 height 33
click at [1423, 239] on link "Monitor Neckbands" at bounding box center [1421, 246] width 162 height 33
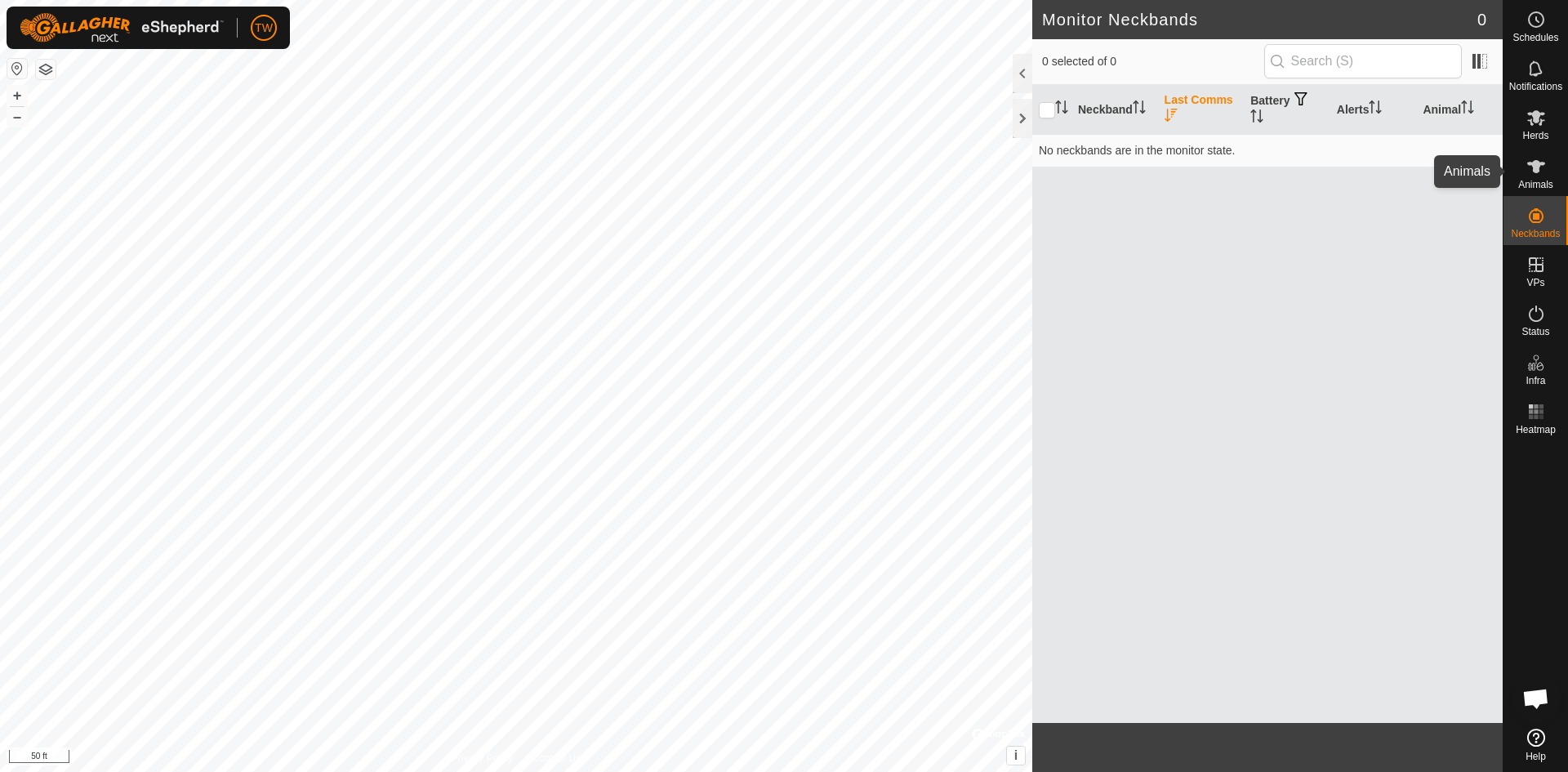
click at [1535, 166] on icon at bounding box center [1536, 166] width 18 height 13
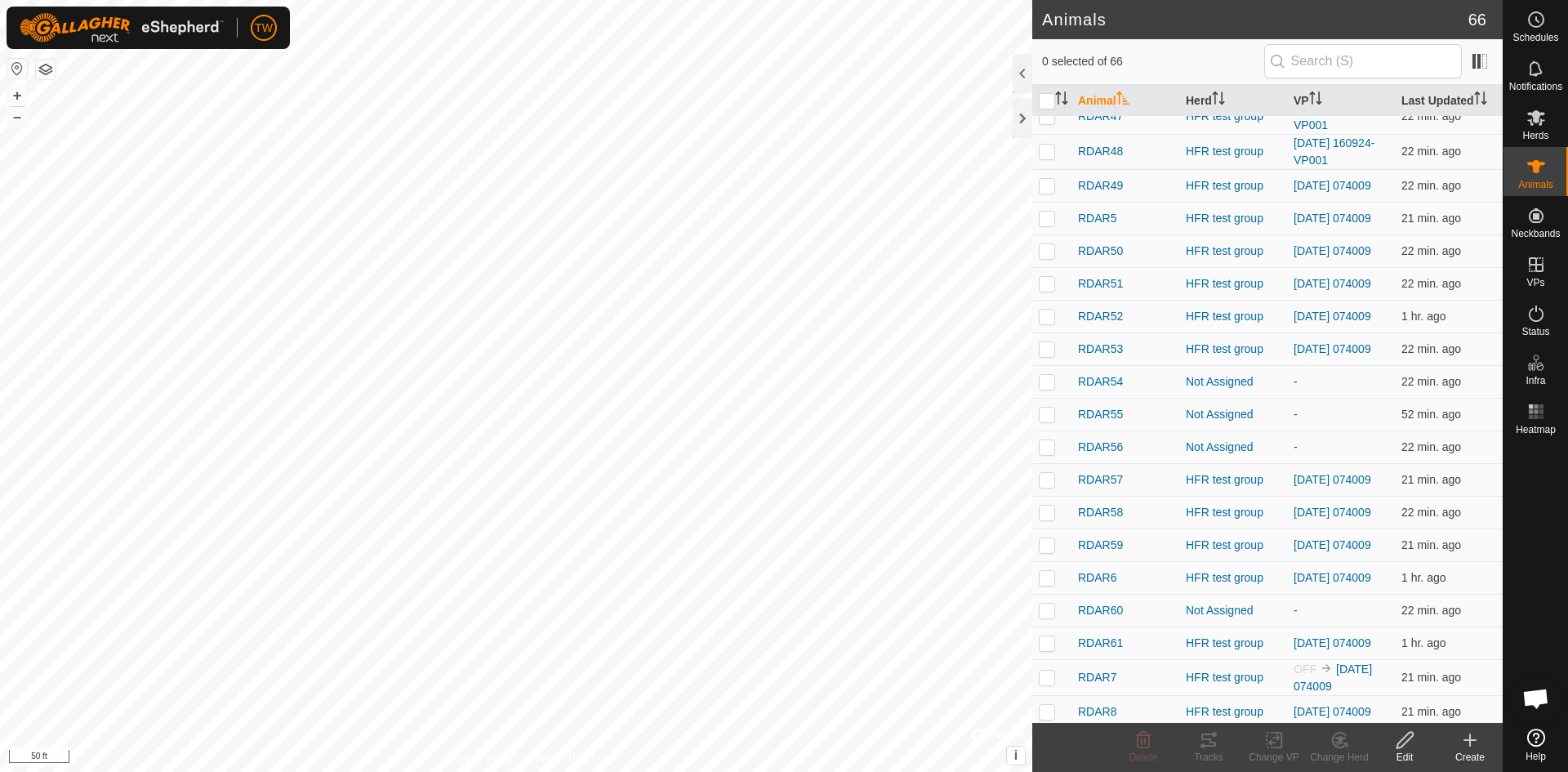
scroll to position [1707, 0]
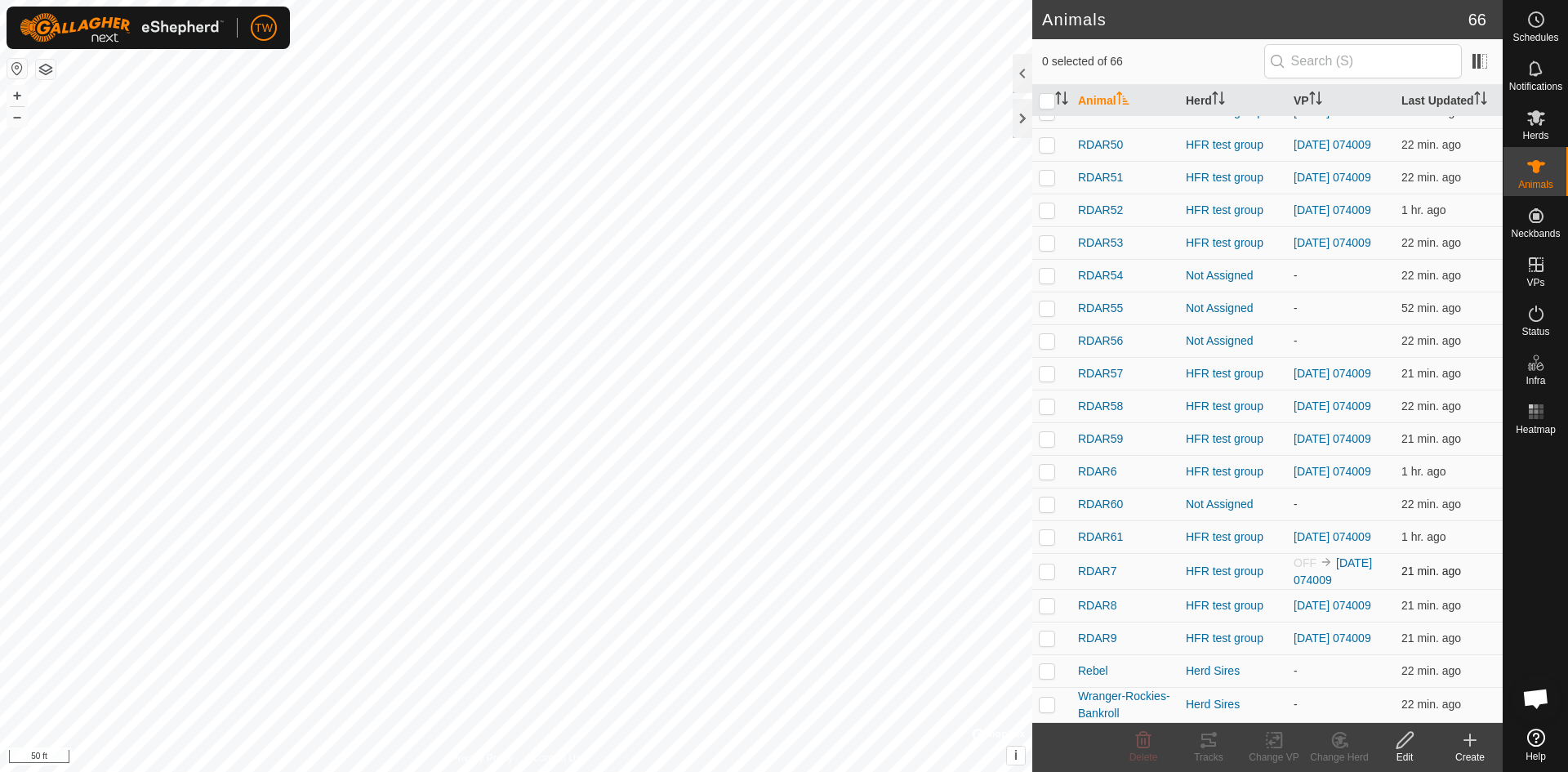
click at [1210, 556] on td "HFR test group" at bounding box center [1233, 570] width 108 height 36
click at [1215, 566] on div "HFR test group" at bounding box center [1233, 572] width 95 height 17
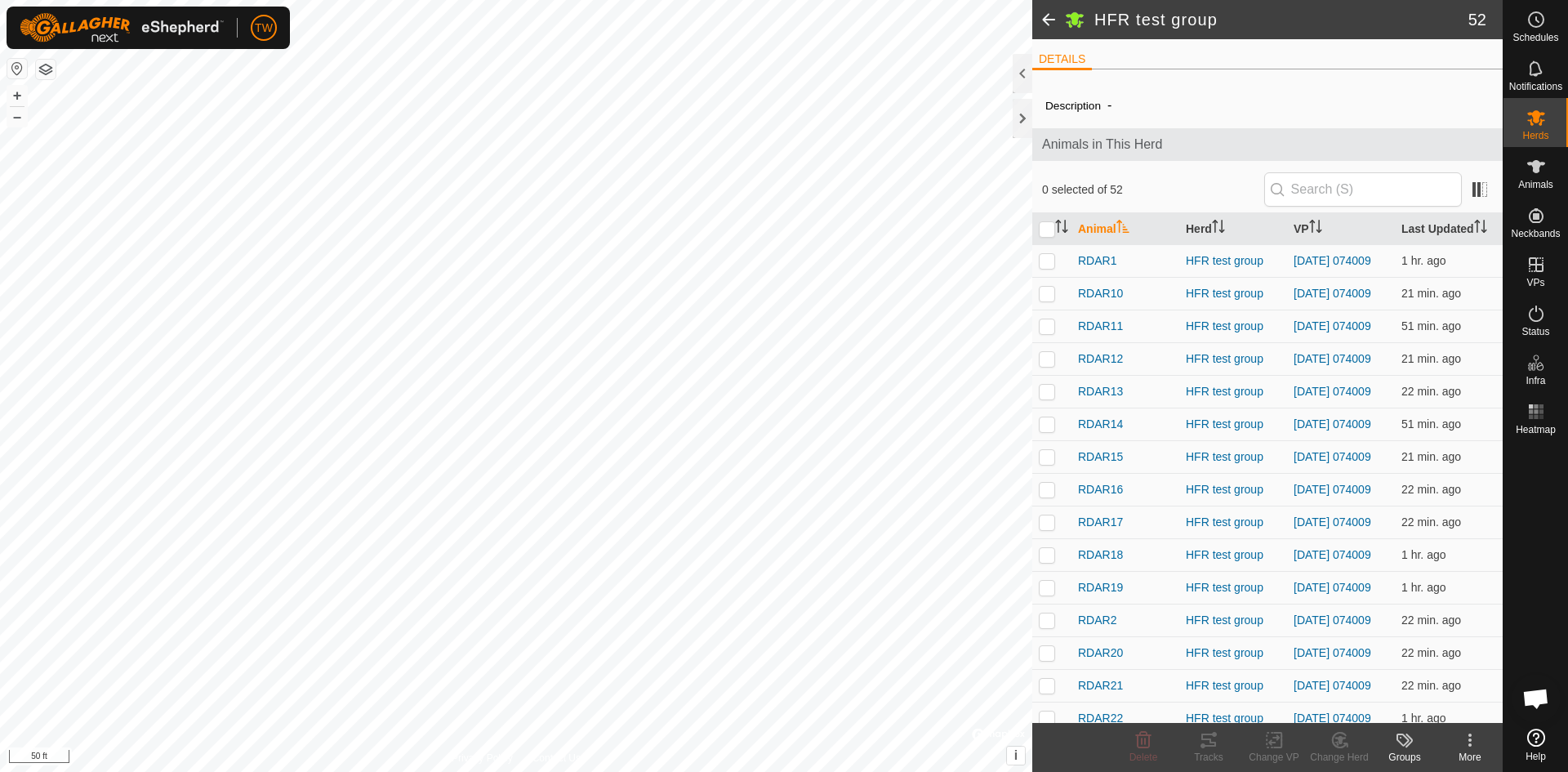
click at [1128, 226] on icon "Activate to sort" at bounding box center [1122, 225] width 13 height 13
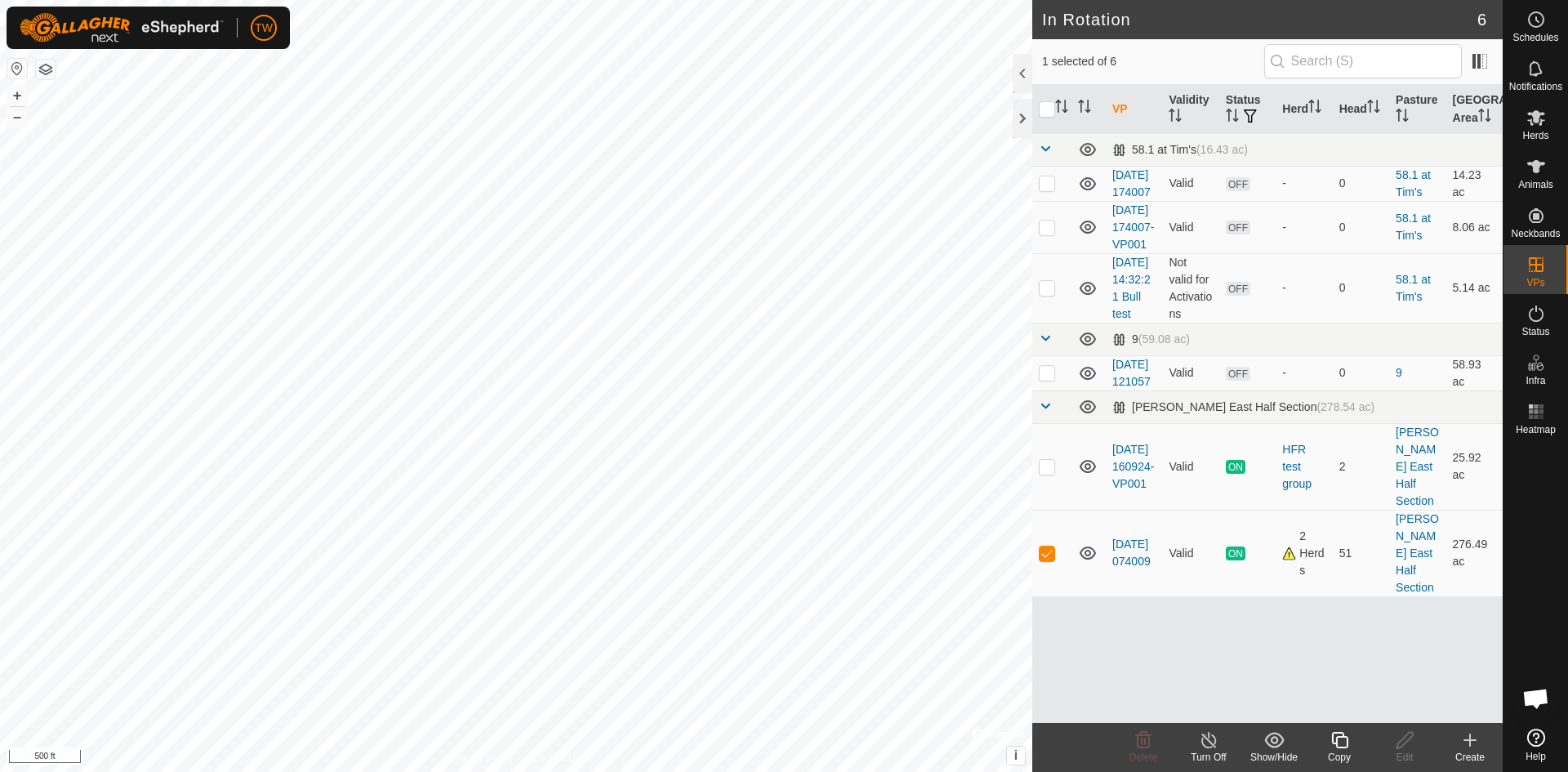
checkbox input "false"
